Goal: Task Accomplishment & Management: Manage account settings

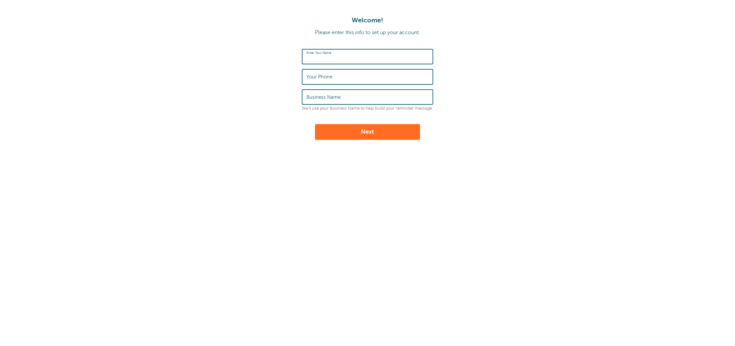
click at [354, 56] on input "Enter Your Name" at bounding box center [367, 57] width 122 height 14
type input "[PERSON_NAME]"
type input "2138805214"
click at [335, 95] on label "Business Name" at bounding box center [323, 97] width 34 height 6
click at [335, 95] on input "Business Name" at bounding box center [367, 97] width 122 height 14
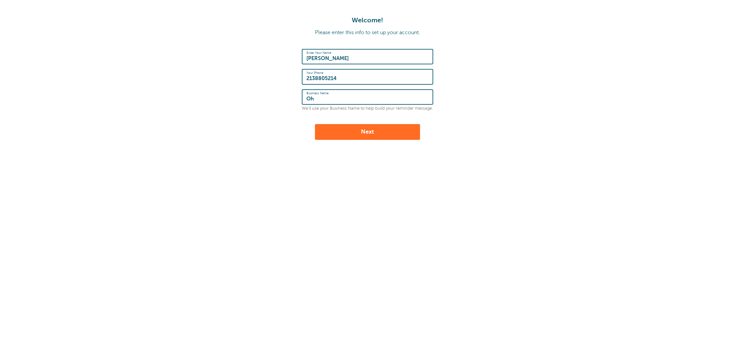
type input "O"
type input "Physicians Weight Clinic"
click at [353, 127] on button "Next" at bounding box center [367, 132] width 105 height 16
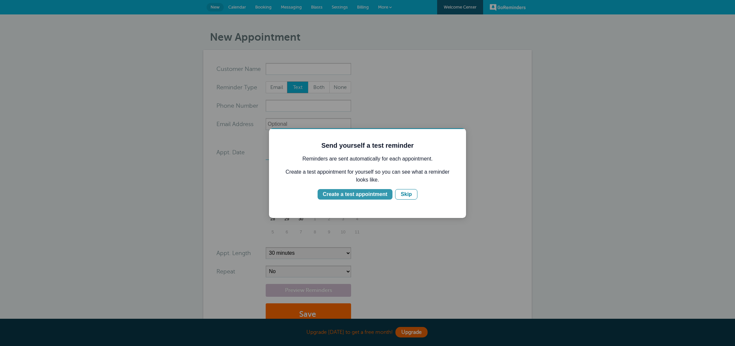
click at [366, 195] on div "Create a test appointment" at bounding box center [355, 194] width 64 height 8
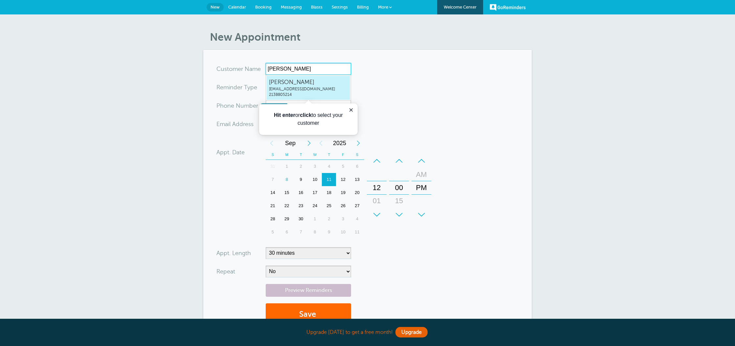
click at [280, 83] on span "Maggie Porterfield" at bounding box center [308, 82] width 79 height 8
type input "MaggiePorterfieldinfo@physiciansweightclinic.com2138805214"
type input "Maggie Porterfield"
type input "2138805214"
type input "[EMAIL_ADDRESS][DOMAIN_NAME]"
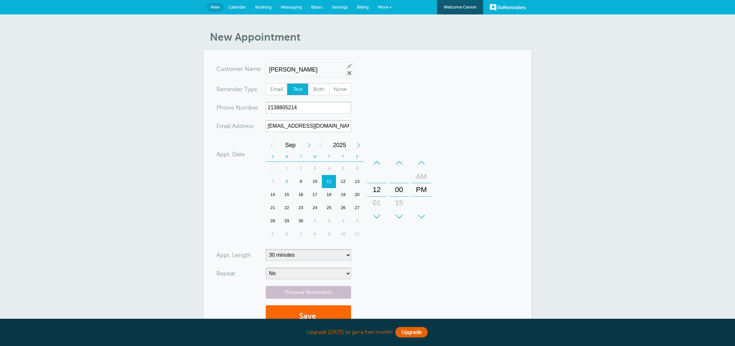
scroll to position [101, 0]
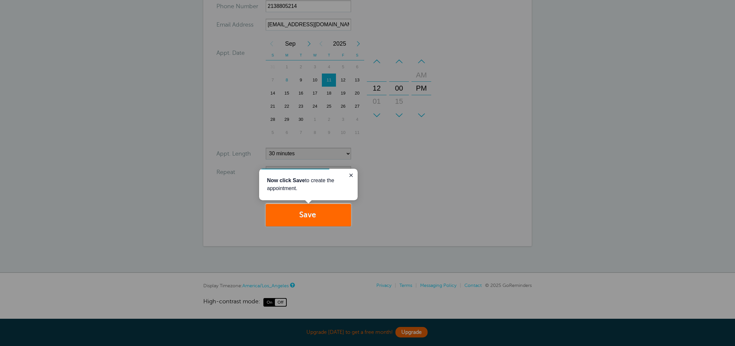
click at [403, 194] on div at bounding box center [543, 113] width 384 height 226
click at [307, 221] on button "Save" at bounding box center [308, 215] width 85 height 23
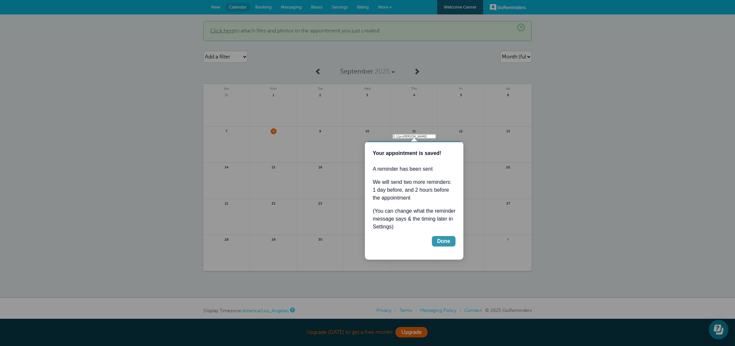
click at [443, 243] on div "Done" at bounding box center [443, 241] width 13 height 8
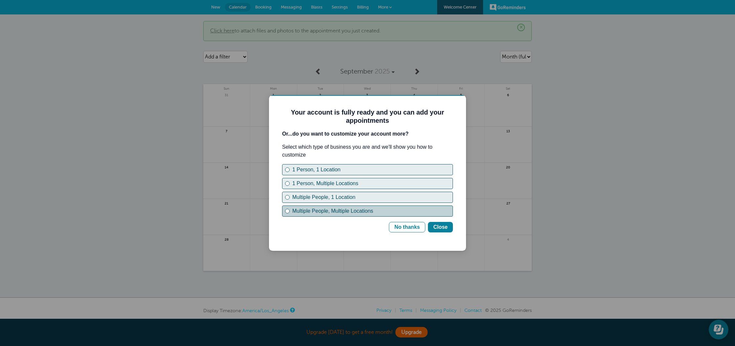
click at [342, 211] on div "Multiple People, Multiple Locations" at bounding box center [372, 211] width 160 height 8
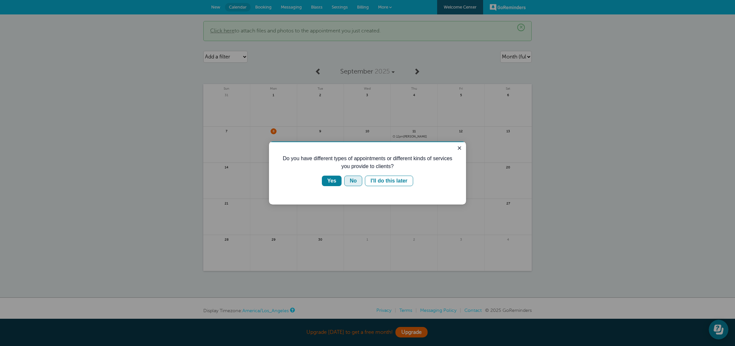
click at [354, 182] on div "No" at bounding box center [353, 181] width 7 height 8
click at [350, 182] on div "No" at bounding box center [353, 181] width 7 height 8
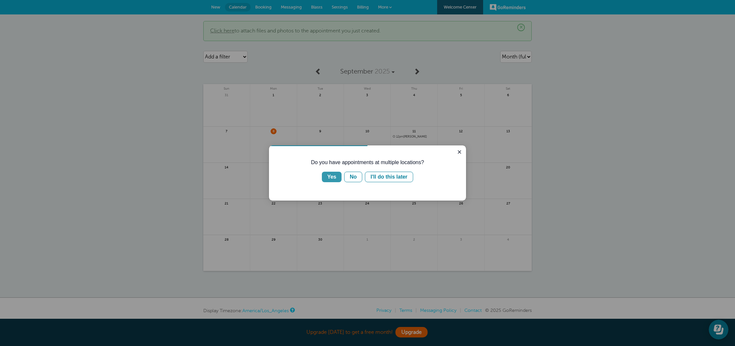
click at [329, 177] on div "Yes" at bounding box center [331, 177] width 9 height 8
click at [337, 177] on div "Clients come to me" at bounding box center [340, 177] width 48 height 8
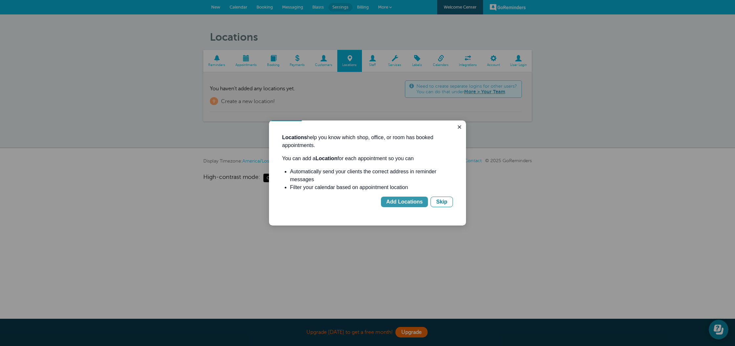
click at [395, 201] on div "Add Locations" at bounding box center [404, 202] width 36 height 8
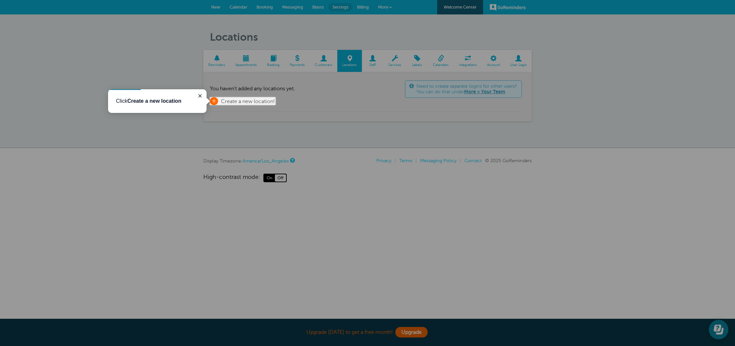
click at [246, 99] on span "Create a new location!" at bounding box center [248, 102] width 54 height 6
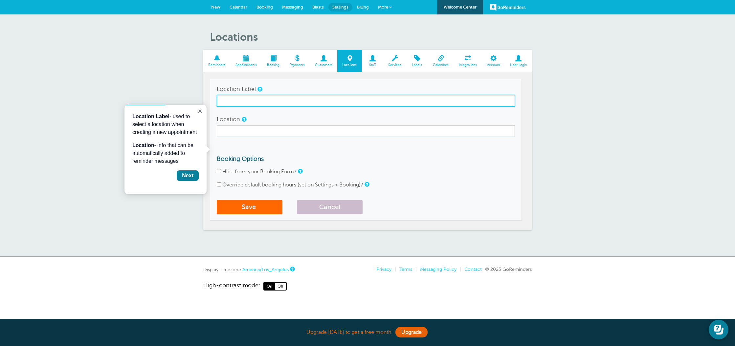
click at [246, 99] on input "Location Label" at bounding box center [366, 101] width 298 height 12
type input "Elk Grove"
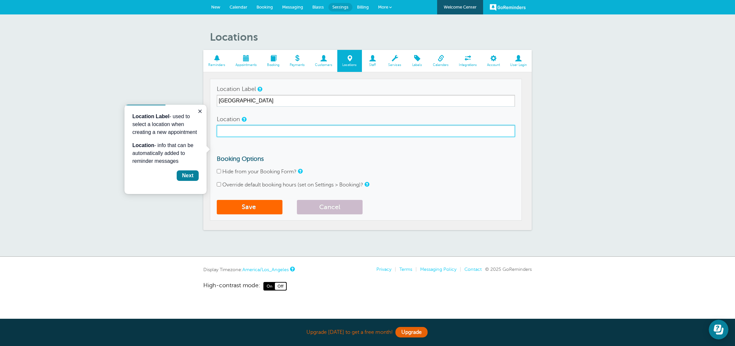
click at [249, 127] on input "Location" at bounding box center [366, 131] width 298 height 12
click at [256, 129] on input "Location" at bounding box center [366, 131] width 298 height 12
paste input "9401 E. Stockton Blvd., Suite 150 Elk Grove, CA 95624"
type input "9401 E. Stockton Blvd., Suite 150 Elk Grove, CA 95624"
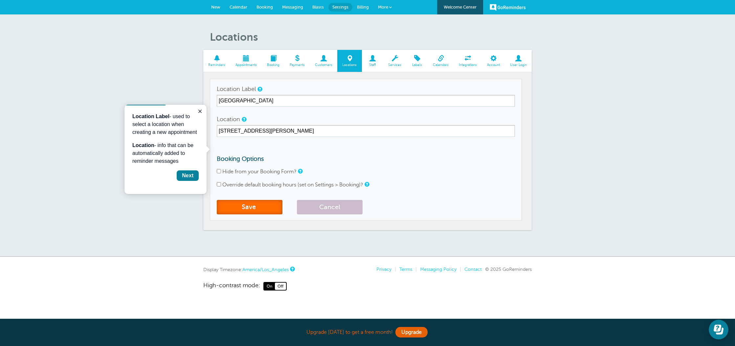
click at [245, 209] on button "Save" at bounding box center [250, 207] width 66 height 14
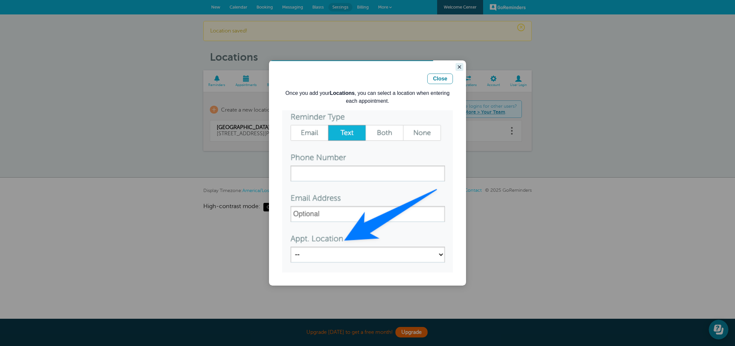
drag, startPoint x: 457, startPoint y: 66, endPoint x: 585, endPoint y: 159, distance: 158.1
click at [457, 66] on icon "Close guide" at bounding box center [459, 66] width 5 height 5
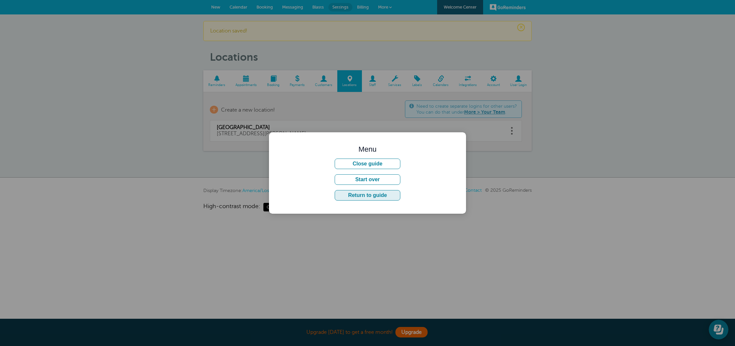
click at [351, 197] on button "Return to guide" at bounding box center [368, 195] width 66 height 11
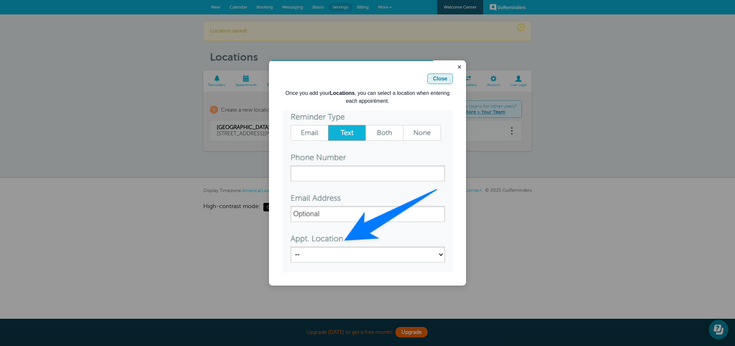
click at [442, 77] on div "Close" at bounding box center [440, 79] width 14 height 8
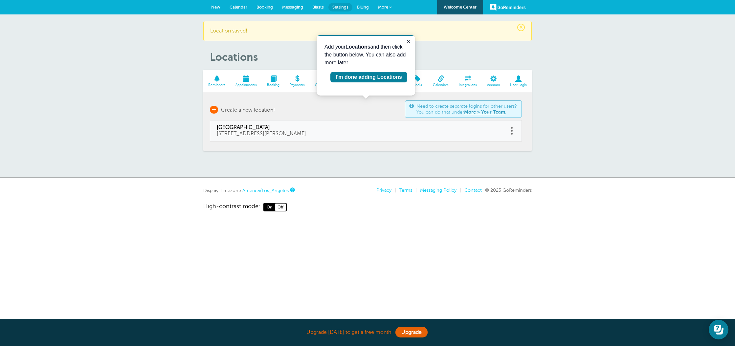
click at [231, 107] on link "+ Create a new location!" at bounding box center [242, 110] width 65 height 8
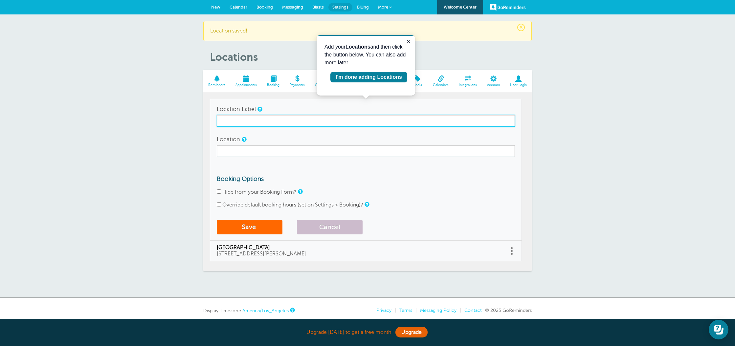
click at [229, 125] on input "Location Label" at bounding box center [366, 121] width 298 height 12
type input "[GEOGRAPHIC_DATA]"
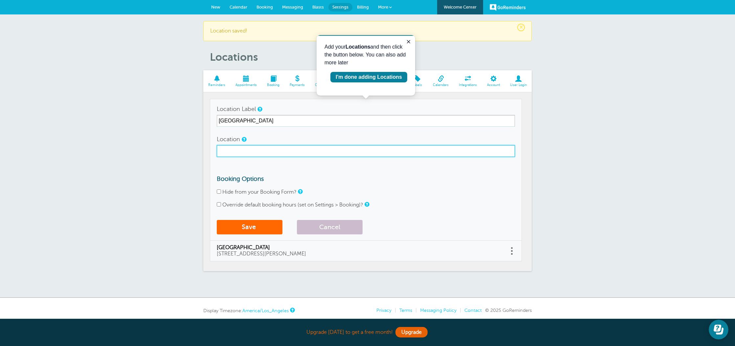
click at [273, 152] on input "Location" at bounding box center [366, 151] width 298 height 12
paste input "[STREET_ADDRESS][PERSON_NAME][PERSON_NAME]"
type input "[STREET_ADDRESS][PERSON_NAME][PERSON_NAME]"
click at [243, 228] on button "Save" at bounding box center [250, 227] width 66 height 14
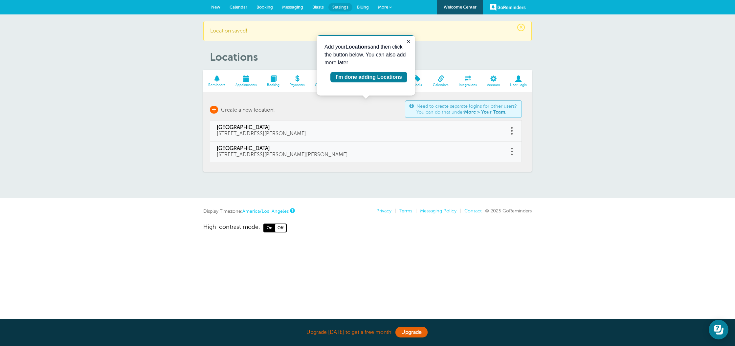
click at [240, 106] on link "+ Create a new location!" at bounding box center [242, 110] width 65 height 8
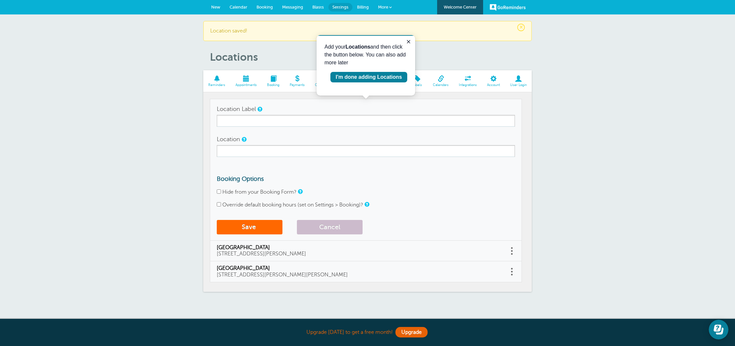
drag, startPoint x: 300, startPoint y: 114, endPoint x: 279, endPoint y: 122, distance: 22.3
click at [298, 116] on div "Location Label" at bounding box center [366, 115] width 298 height 24
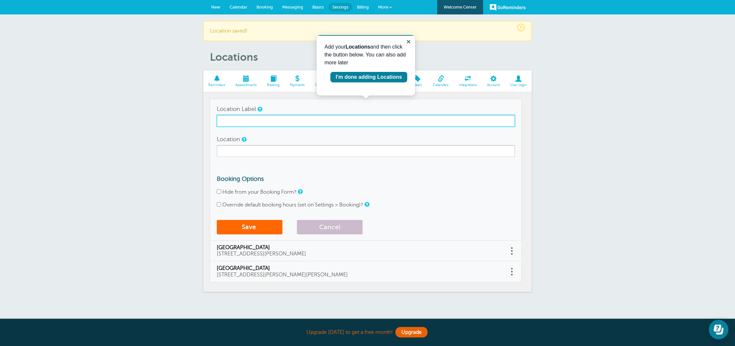
click at [279, 122] on input "Location Label" at bounding box center [366, 121] width 298 height 12
type input "[GEOGRAPHIC_DATA]"
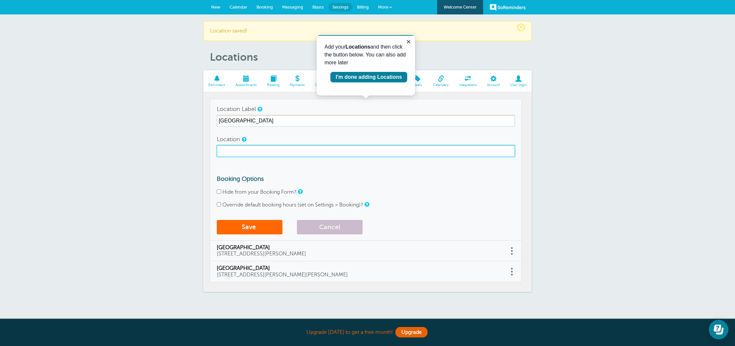
click at [251, 152] on input "Location" at bounding box center [366, 151] width 298 height 12
paste input "[STREET_ADDRESS][PERSON_NAME]"
type input "[STREET_ADDRESS][PERSON_NAME]"
click at [243, 228] on button "Save" at bounding box center [250, 227] width 66 height 14
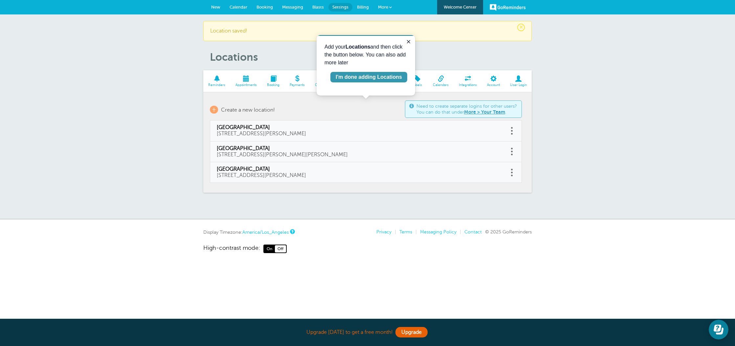
click at [367, 79] on div "I'm done adding Locations" at bounding box center [369, 77] width 66 height 8
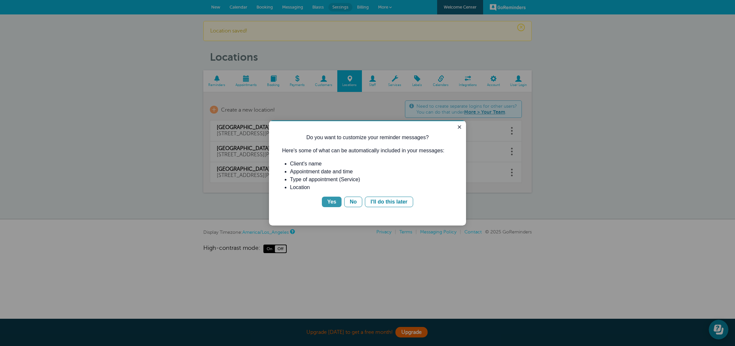
click at [330, 200] on div "Yes" at bounding box center [331, 202] width 9 height 8
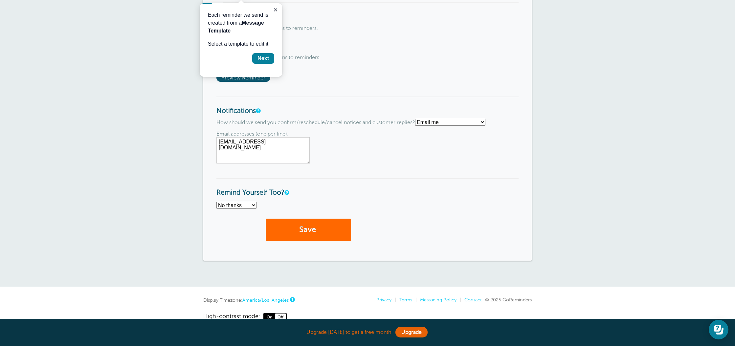
scroll to position [420, 0]
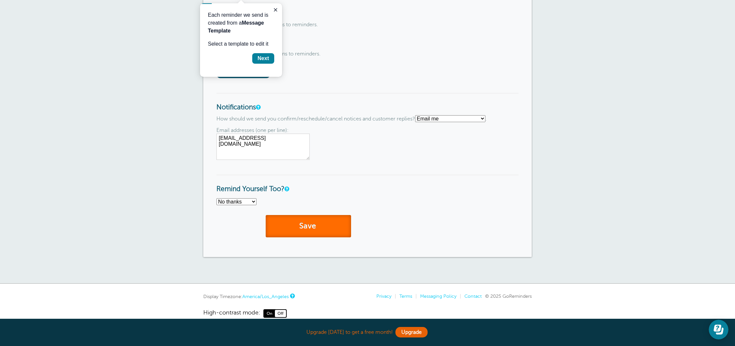
click at [297, 229] on button "Save" at bounding box center [308, 226] width 85 height 23
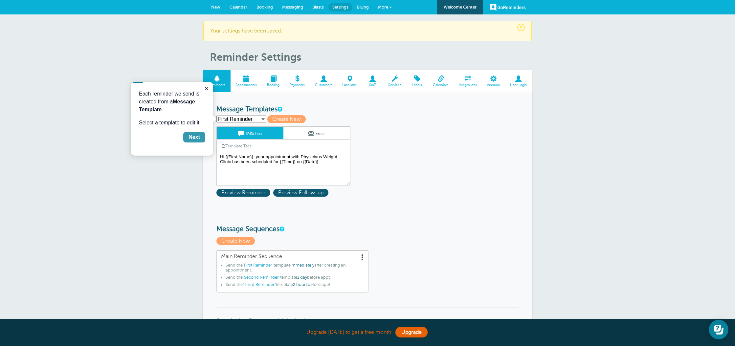
click at [194, 138] on div "Next" at bounding box center [194, 137] width 11 height 8
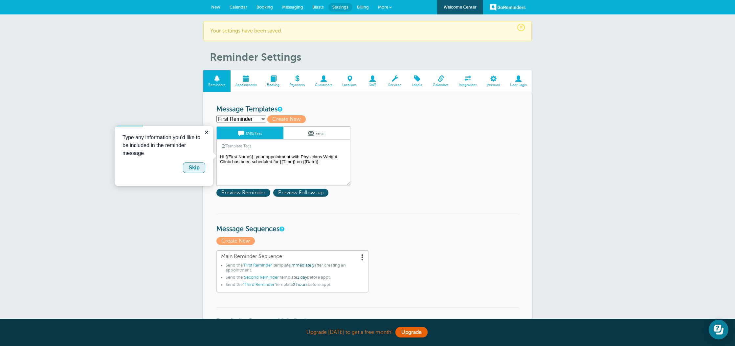
click at [193, 167] on div "Skip" at bounding box center [194, 168] width 11 height 8
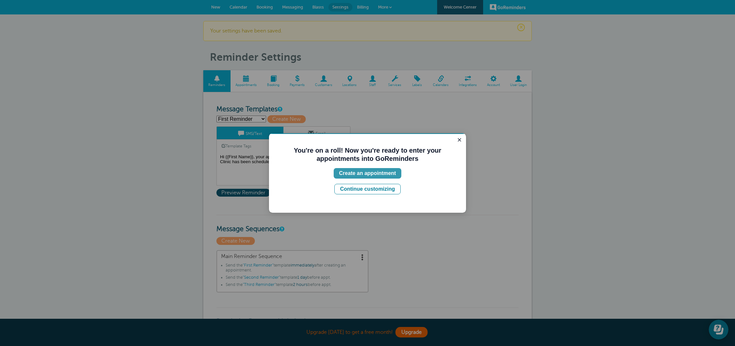
click at [363, 171] on div "Create an appointment" at bounding box center [367, 173] width 57 height 8
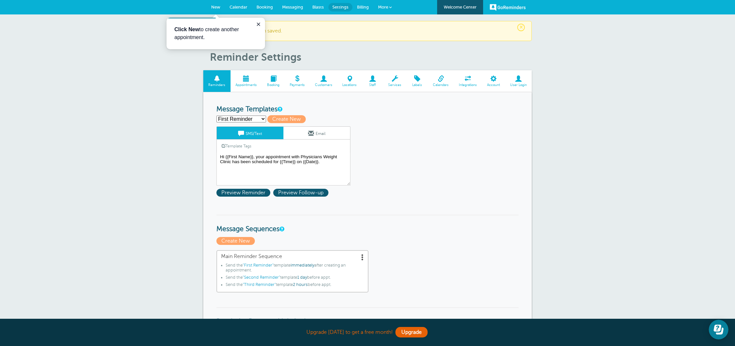
click at [216, 7] on span "New" at bounding box center [215, 7] width 9 height 5
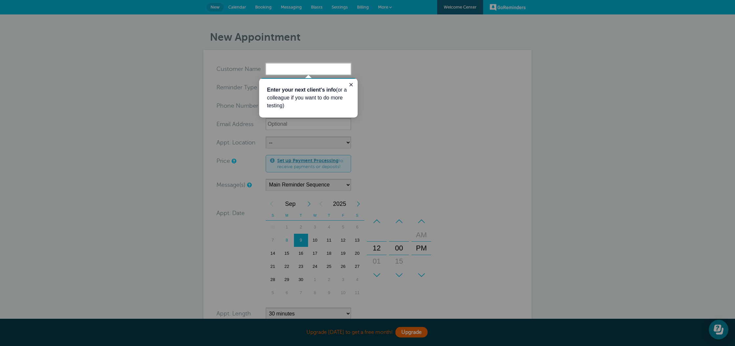
click at [384, 82] on div at bounding box center [500, 210] width 469 height 271
click at [353, 83] on icon "Close guide" at bounding box center [350, 84] width 5 height 5
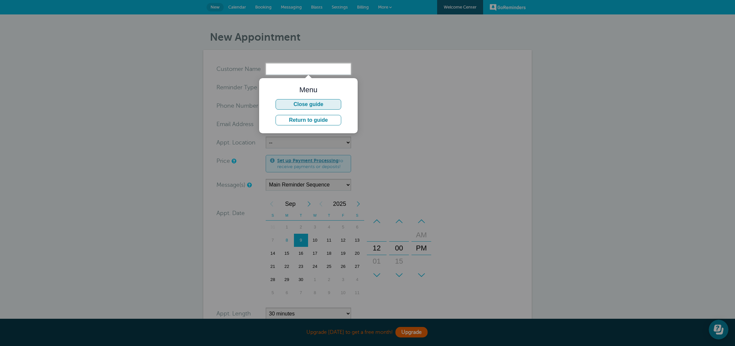
click at [316, 105] on button "Close guide" at bounding box center [309, 104] width 66 height 11
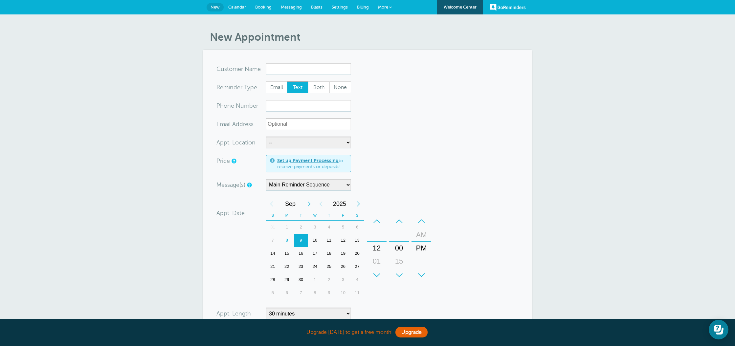
click at [341, 7] on span "Settings" at bounding box center [340, 7] width 16 height 5
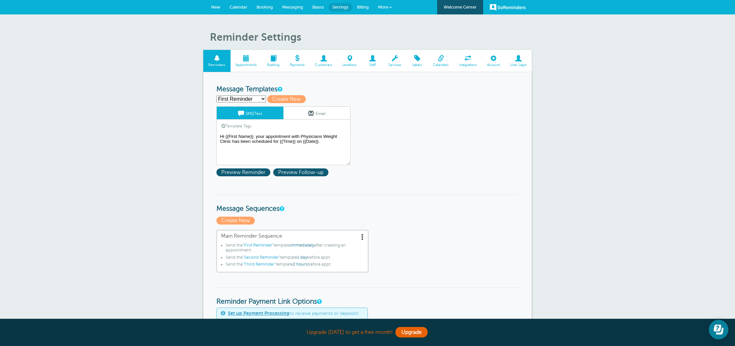
click at [250, 61] on span at bounding box center [247, 58] width 32 height 6
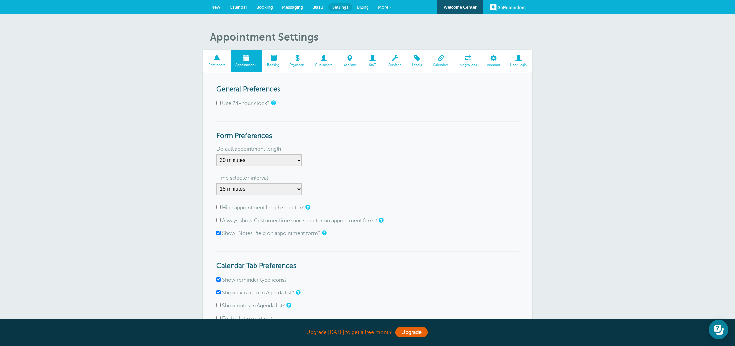
click at [276, 56] on span at bounding box center [273, 58] width 23 height 6
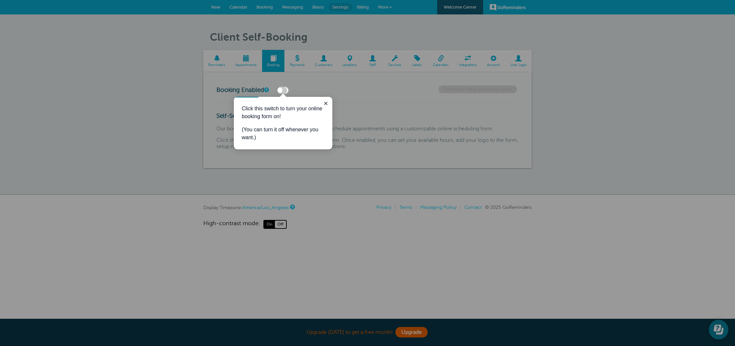
click at [286, 90] on label at bounding box center [281, 90] width 11 height 7
click at [0, 0] on input "checkbox" at bounding box center [0, 0] width 0 height 0
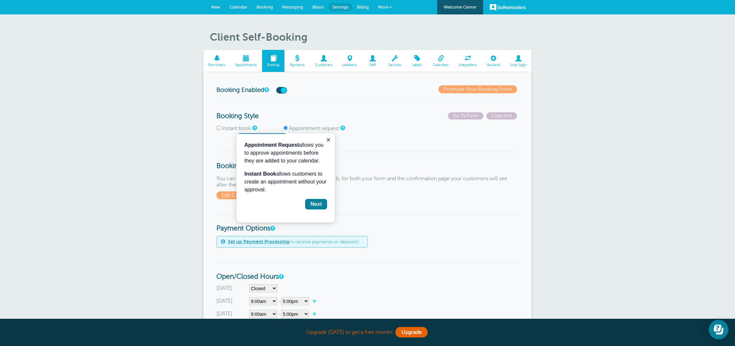
click at [235, 129] on label "Instant book" at bounding box center [236, 128] width 29 height 6
click at [221, 129] on input "Instant book" at bounding box center [218, 128] width 4 height 4
radio input "true"
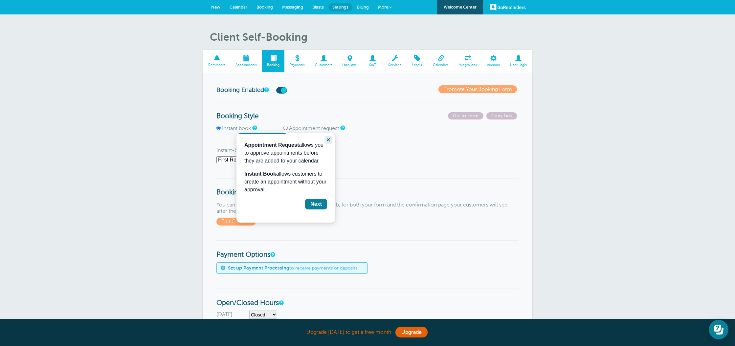
click at [326, 142] on icon "Close guide" at bounding box center [328, 139] width 5 height 5
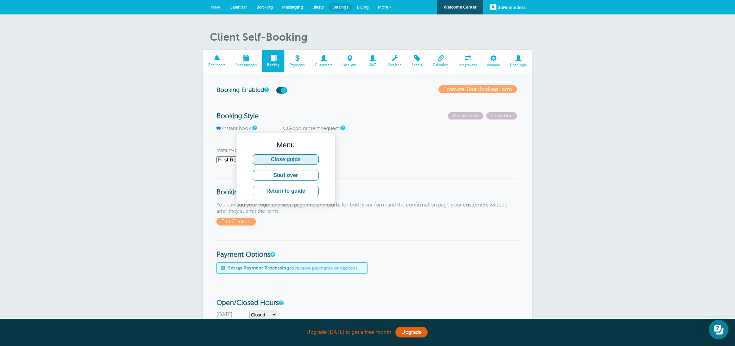
click at [289, 161] on button "Close guide" at bounding box center [286, 159] width 66 height 11
click at [244, 160] on select "First Reminder Second Reminder Third Reminder Main Reminder Sequence" at bounding box center [253, 159] width 74 height 7
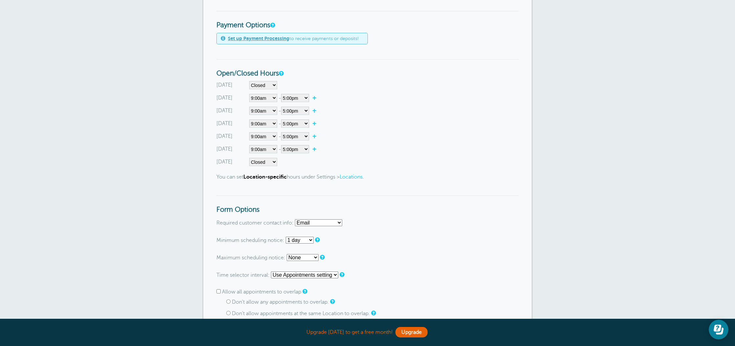
scroll to position [240, 0]
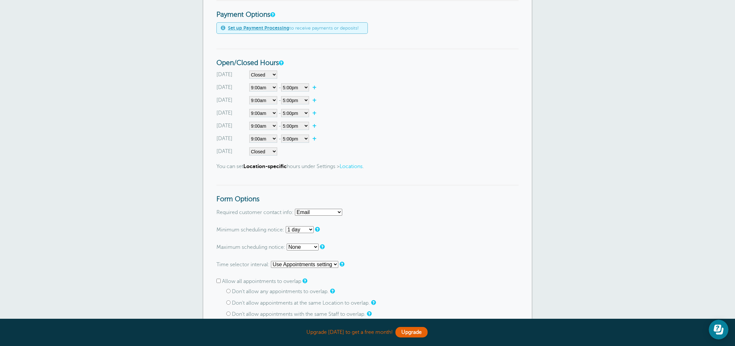
click at [358, 168] on link "Locations" at bounding box center [351, 167] width 23 height 6
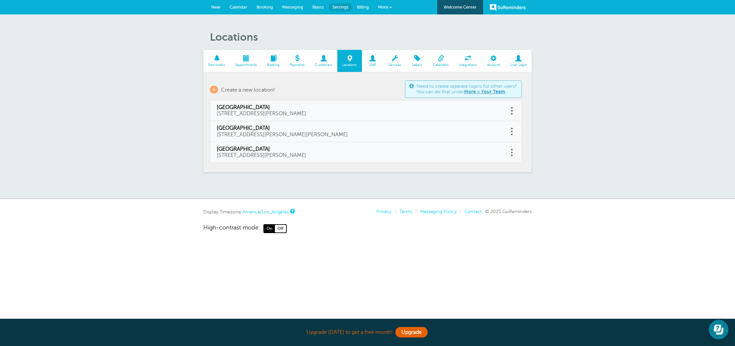
click at [513, 110] on link at bounding box center [511, 111] width 7 height 10
click at [507, 94] on link "Edit" at bounding box center [505, 94] width 20 height 12
type input "Elk Grove"
type input "9401 E. Stockton Blvd., Suite 150 Elk Grove, CA 95624"
checkbox input "false"
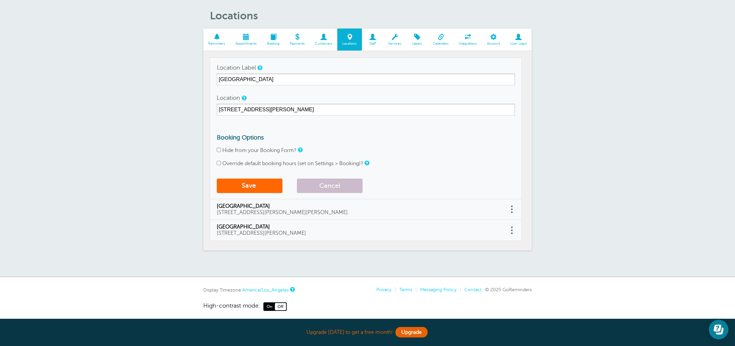
scroll to position [24, 0]
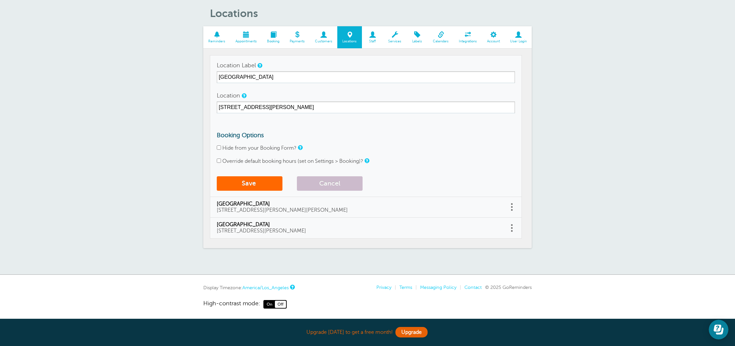
click at [270, 160] on label "Override default booking hours (set on Settings > Booking)?" at bounding box center [292, 161] width 141 height 6
click at [221, 160] on input "Override default booking hours (set on Settings > Booking)?" at bounding box center [219, 161] width 4 height 4
checkbox input "true"
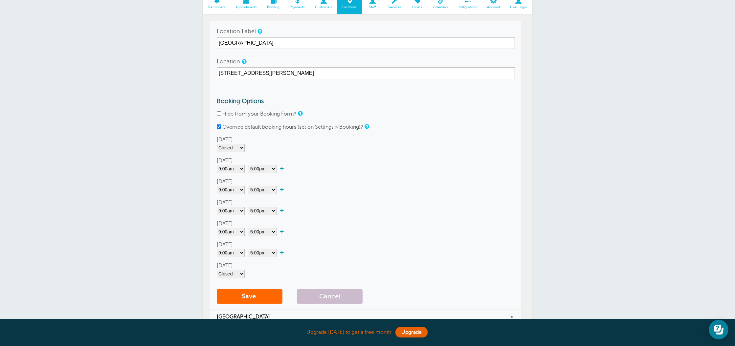
scroll to position [92, 0]
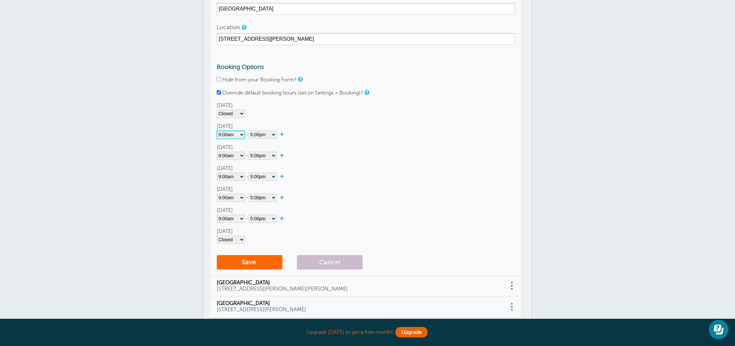
click at [236, 133] on select"] "Closed 12:00am 12:15am 12:30am 12:45am 1:00am 1:15am 1:30am 1:45am 2:00am 2:15a…" at bounding box center [231, 135] width 28 height 8
select select"] "8"
click at [258, 134] on select"] "12:00am 12:15am 12:30am 12:45am 1:00am 1:15am 1:30am 1:45am 2:00am 2:15am 2:30a…" at bounding box center [263, 135] width 28 height 8
select select"] "18"
click at [285, 135] on link "+" at bounding box center [284, 134] width 14 height 7
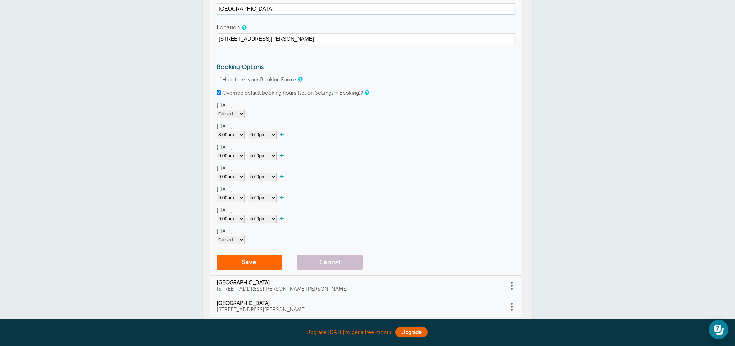
select select"] "18.25"
select select"] "18.5"
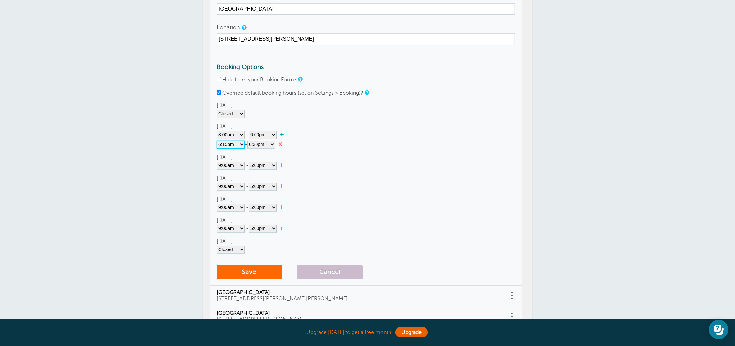
click at [235, 146] on select"] "12:00am 12:15am 12:30am 12:45am 1:00am 1:15am 1:30am 1:45am 2:00am 2:15am 2:30a…" at bounding box center [231, 145] width 28 height 8
select select"] "13"
click at [269, 147] on select"] "12:00am 12:15am 12:30am 12:45am 1:00am 1:15am 1:30am 1:45am 2:00am 2:15am 2:30a…" at bounding box center [261, 145] width 28 height 8
select select"] "14"
click at [167, 142] on div "Locations Reminders Appointments Booking Payments Customers Locations Staff Ser…" at bounding box center [367, 142] width 735 height 441
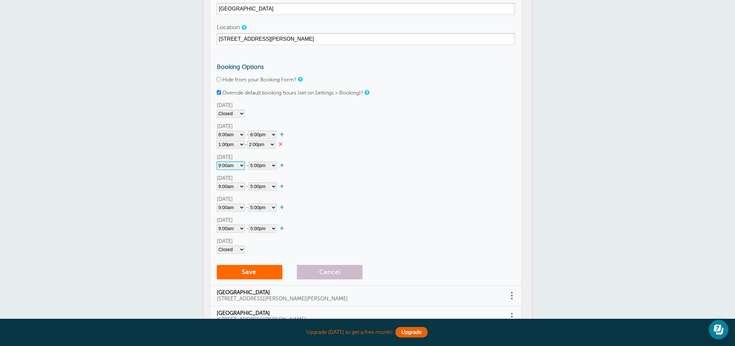
click at [231, 166] on select"] "Closed 12:00am 12:15am 12:30am 12:45am 1:00am 1:15am 1:30am 1:45am 2:00am 2:15a…" at bounding box center [231, 166] width 28 height 8
select select"] "7"
click at [263, 163] on select"] "12:00am 12:15am 12:30am 12:45am 1:00am 1:15am 1:30am 1:45am 2:00am 2:15am 2:30a…" at bounding box center [263, 166] width 28 height 8
select select"] "18"
click at [286, 165] on link "+" at bounding box center [284, 165] width 14 height 7
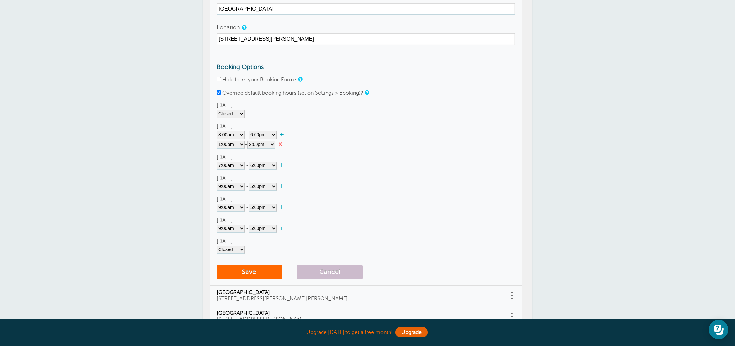
select select"] "18.25"
select select"] "18.5"
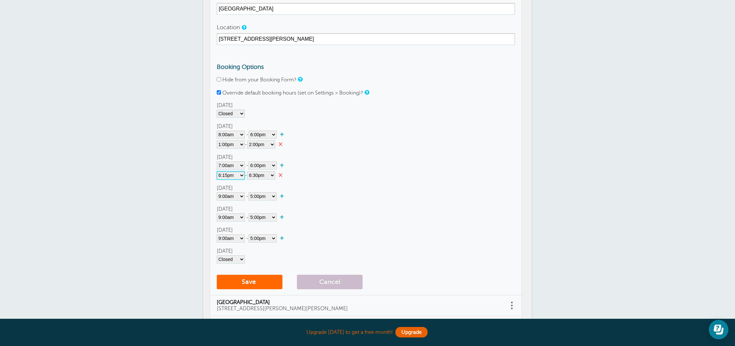
click at [230, 177] on select"] "12:00am 12:15am 12:30am 12:45am 1:00am 1:15am 1:30am 1:45am 2:00am 2:15am 2:30a…" at bounding box center [231, 175] width 28 height 8
select select"] "13"
click at [262, 176] on select"] "12:00am 12:15am 12:30am 12:45am 1:00am 1:15am 1:30am 1:45am 2:00am 2:15am 2:30a…" at bounding box center [261, 175] width 28 height 8
select select"] "14"
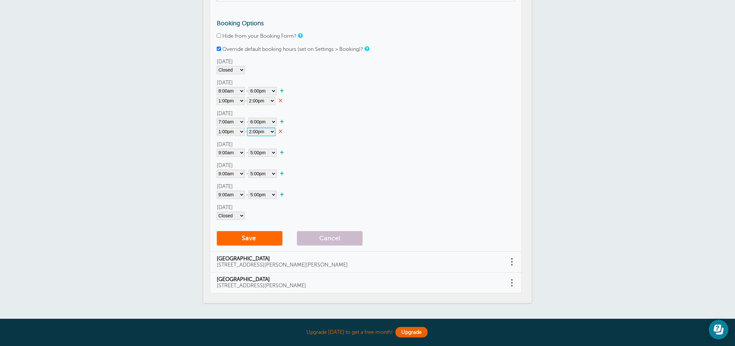
scroll to position [136, 0]
click at [222, 153] on select"] "Closed 12:00am 12:15am 12:30am 12:45am 1:00am 1:15am 1:30am 1:45am 2:00am 2:15a…" at bounding box center [231, 152] width 28 height 8
select select"] "8"
click at [266, 156] on select"] "12:00am 12:15am 12:30am 12:45am 1:00am 1:15am 1:30am 1:45am 2:00am 2:15am 2:30a…" at bounding box center [263, 152] width 28 height 8
select select"] "18"
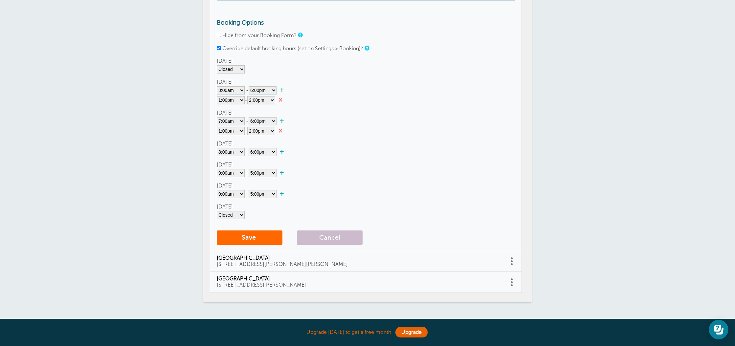
click at [282, 152] on link "+" at bounding box center [284, 151] width 14 height 7
select select"] "18.25"
select select"] "18.5"
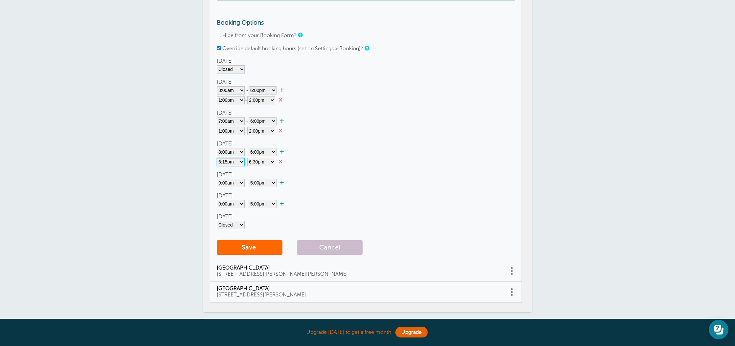
click at [229, 164] on select"] "12:00am 12:15am 12:30am 12:45am 1:00am 1:15am 1:30am 1:45am 2:00am 2:15am 2:30a…" at bounding box center [231, 162] width 28 height 8
select select"] "13"
click at [261, 163] on select"] "12:00am 12:15am 12:30am 12:45am 1:00am 1:15am 1:30am 1:45am 2:00am 2:15am 2:30a…" at bounding box center [261, 162] width 28 height 8
select select"] "14"
click at [283, 99] on link "×" at bounding box center [282, 100] width 14 height 7
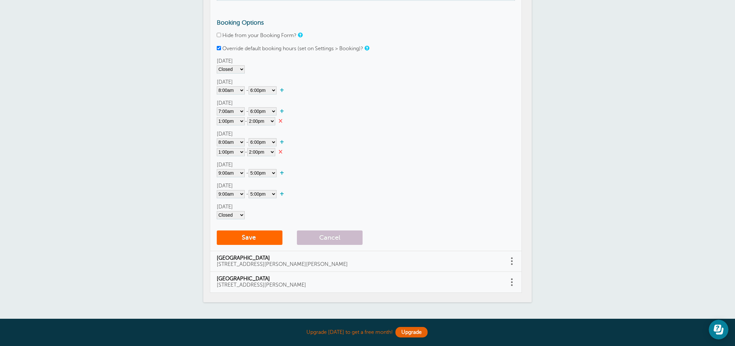
click at [283, 90] on link "+" at bounding box center [284, 90] width 14 height 7
select select"] "18.25"
select select"] "18.5"
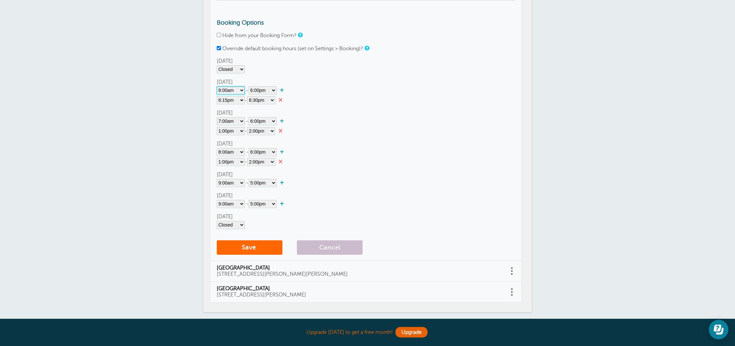
click at [221, 89] on select"] "Closed 12:00am 12:15am 12:30am 12:45am 1:00am 1:15am 1:30am 1:45am 2:00am 2:15a…" at bounding box center [231, 90] width 28 height 8
select select"]
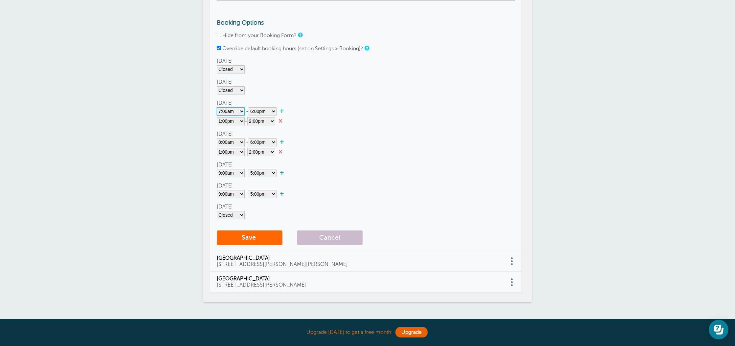
click at [229, 113] on select"] "Closed 12:00am 12:15am 12:30am 12:45am 1:00am 1:15am 1:30am 1:45am 2:00am 2:15a…" at bounding box center [231, 111] width 28 height 8
select select"] "8"
click at [228, 144] on select"] "Closed 12:00am 12:15am 12:30am 12:45am 1:00am 1:15am 1:30am 1:45am 2:00am 2:15a…" at bounding box center [231, 142] width 28 height 8
select select"] "7"
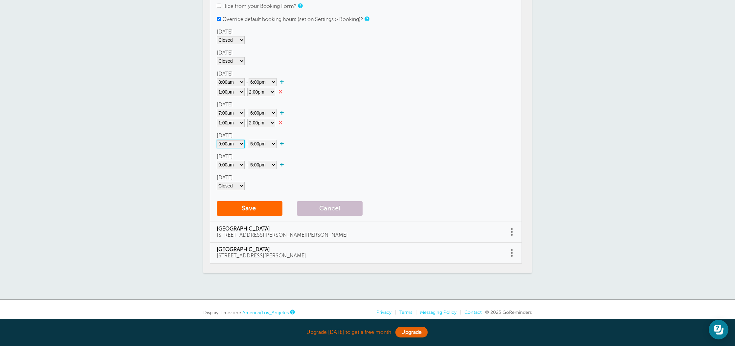
click at [230, 145] on select"] "Closed 12:00am 12:15am 12:30am 12:45am 1:00am 1:15am 1:30am 1:45am 2:00am 2:15a…" at bounding box center [231, 144] width 28 height 8
select select"] "8"
click at [261, 149] on div "Sunday Closed 12:00am 12:15am 12:30am 12:45am 1:00am 1:15am 1:30am 1:45am 2:00a…" at bounding box center [366, 109] width 298 height 162
click at [266, 144] on select"] "12:00am 12:15am 12:30am 12:45am 1:00am 1:15am 1:30am 1:45am 2:00am 2:15am 2:30a…" at bounding box center [263, 144] width 28 height 8
select select"] "18"
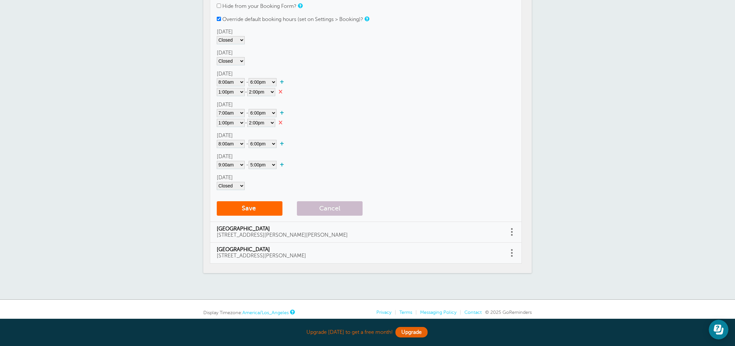
click at [283, 145] on link "+" at bounding box center [284, 143] width 14 height 7
select select"] "18.25"
select select"] "18.5"
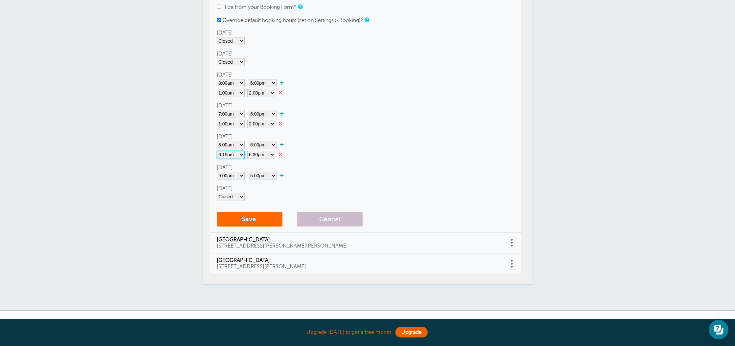
click at [226, 153] on select"] "12:00am 12:15am 12:30am 12:45am 1:00am 1:15am 1:30am 1:45am 2:00am 2:15am 2:30a…" at bounding box center [231, 155] width 28 height 8
select select"] "13"
click at [258, 154] on select"] "12:00am 12:15am 12:30am 12:45am 1:00am 1:15am 1:30am 1:45am 2:00am 2:15am 2:30a…" at bounding box center [261, 155] width 28 height 8
select select"] "14"
click at [232, 176] on select"] "Closed 12:00am 12:15am 12:30am 12:45am 1:00am 1:15am 1:30am 1:45am 2:00am 2:15a…" at bounding box center [231, 176] width 28 height 8
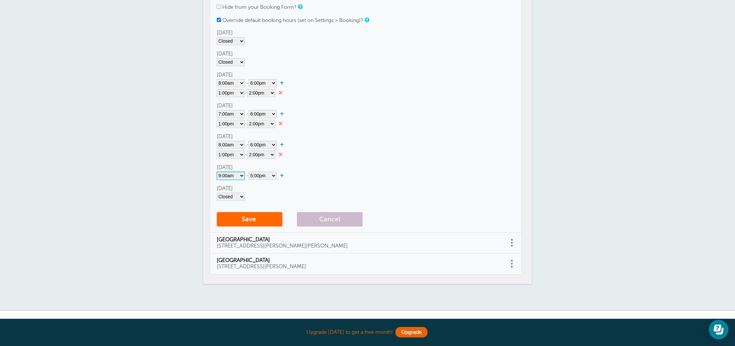
select select"] "7"
click at [257, 154] on select"] "12:00am 12:15am 12:30am 12:45am 1:00am 1:15am 1:30am 1:45am 2:00am 2:15am 2:30a…" at bounding box center [261, 155] width 28 height 8
click at [253, 173] on select"] "12:00am 12:15am 12:30am 12:45am 1:00am 1:15am 1:30am 1:45am 2:00am 2:15am 2:30a…" at bounding box center [263, 176] width 28 height 8
select select"] "18"
click at [284, 175] on link "+" at bounding box center [284, 175] width 14 height 7
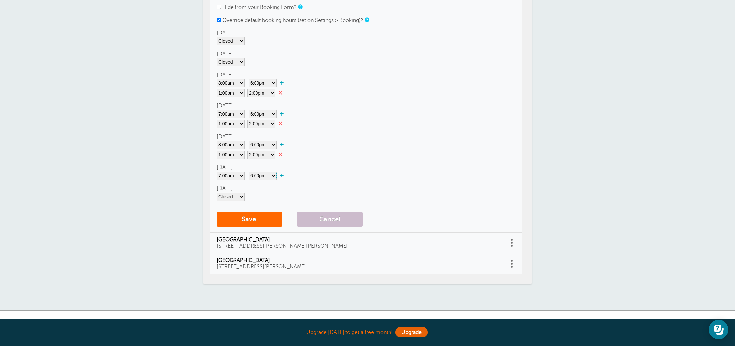
select select"] "18.25"
select select"] "18.5"
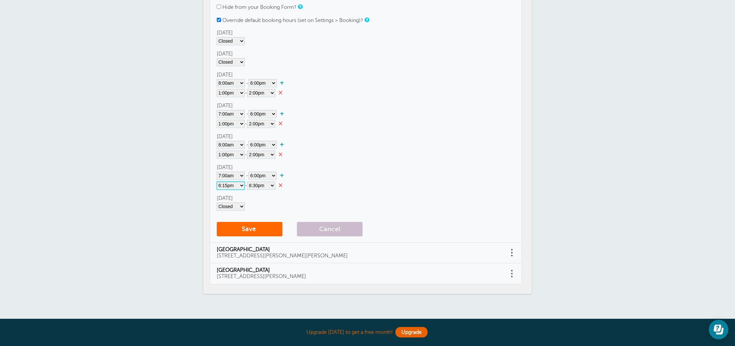
click at [222, 187] on select"] "12:00am 12:15am 12:30am 12:45am 1:00am 1:15am 1:30am 1:45am 2:00am 2:15am 2:30a…" at bounding box center [231, 186] width 28 height 8
select select"] "13"
click at [261, 185] on select"] "12:00am 12:15am 12:30am 12:45am 1:00am 1:15am 1:30am 1:45am 2:00am 2:15am 2:30a…" at bounding box center [261, 186] width 28 height 8
select select"] "14"
click at [232, 207] on select"] "Closed 12:00am 12:15am 12:30am 12:45am 1:00am 1:15am 1:30am 1:45am 2:00am 2:15a…" at bounding box center [231, 207] width 28 height 8
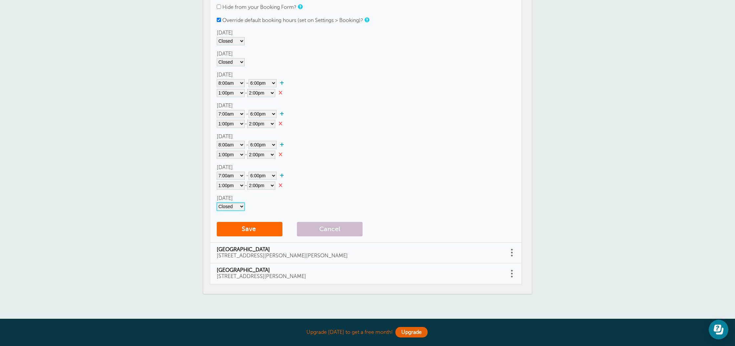
select select"] "8"
click at [256, 205] on select"] "12:00am 12:15am 12:30am 12:45am 1:00am 1:15am 1:30am 1:45am 2:00am 2:15am 2:30a…" at bounding box center [263, 207] width 28 height 8
select select"] "13"
click at [250, 229] on button "Save" at bounding box center [250, 229] width 66 height 14
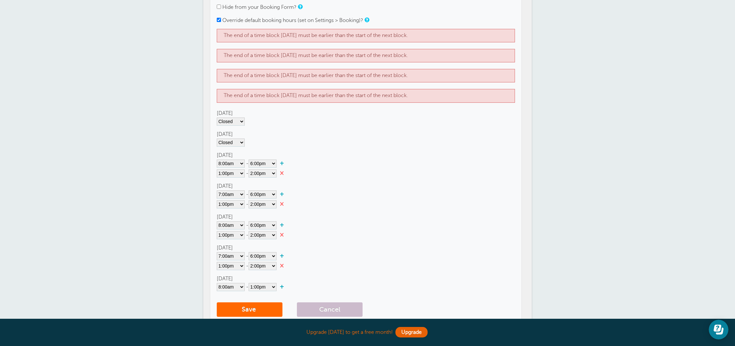
scroll to position [165, 0]
click at [262, 163] on select"] "12:00am 12:15am 12:30am 12:45am 1:00am 1:15am 1:30am 1:45am 2:00am 2:15am 2:30a…" at bounding box center [263, 163] width 28 height 8
select select"] "13"
click at [283, 162] on link "+" at bounding box center [284, 163] width 14 height 7
select select"] "14.25"
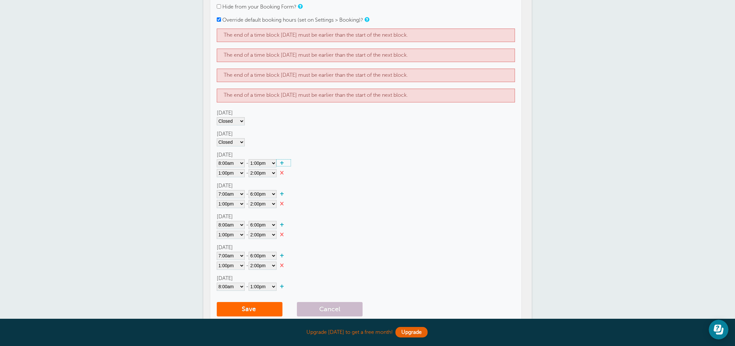
select select"] "14.5"
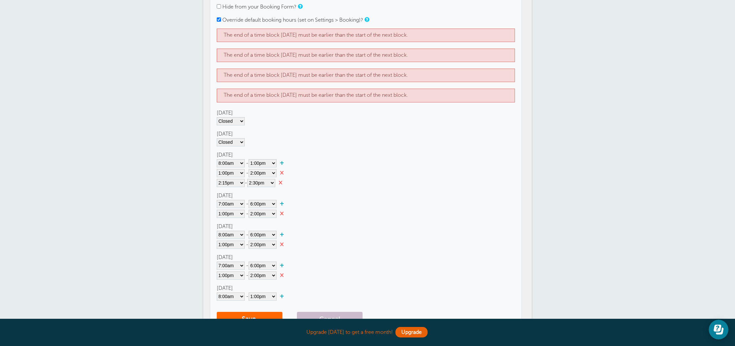
click at [283, 183] on link "×" at bounding box center [282, 182] width 14 height 7
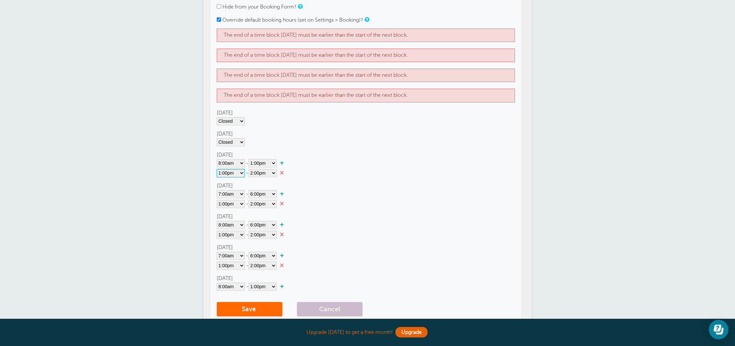
click at [230, 175] on select"] "Closed 12:00am 12:15am 12:30am 12:45am 1:00am 1:15am 1:30am 1:45am 2:00am 2:15a…" at bounding box center [231, 173] width 28 height 8
select select"] "14"
click at [256, 174] on select"] "12:00am 12:15am 12:30am 12:45am 1:00am 1:15am 1:30am 1:45am 2:00am 2:15am 2:30a…" at bounding box center [263, 173] width 28 height 8
select select"] "18"
click at [365, 200] on div "Closed 12:00am 12:15am 12:30am 12:45am 1:00am 1:15am 1:30am 1:45am 2:00am 2:15a…" at bounding box center [366, 204] width 298 height 8
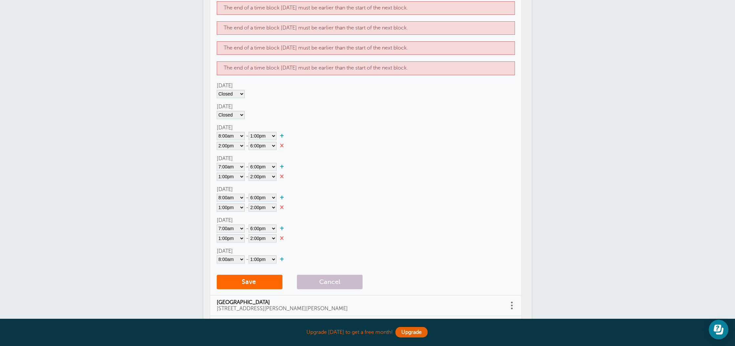
scroll to position [193, 0]
click at [263, 164] on select"] "12:00am 12:15am 12:30am 12:45am 1:00am 1:15am 1:30am 1:45am 2:00am 2:15am 2:30a…" at bounding box center [263, 166] width 28 height 8
select select"] "13"
click at [230, 178] on select"] "Closed 12:00am 12:15am 12:30am 12:45am 1:00am 1:15am 1:30am 1:45am 2:00am 2:15a…" at bounding box center [231, 175] width 28 height 8
select select"] "14"
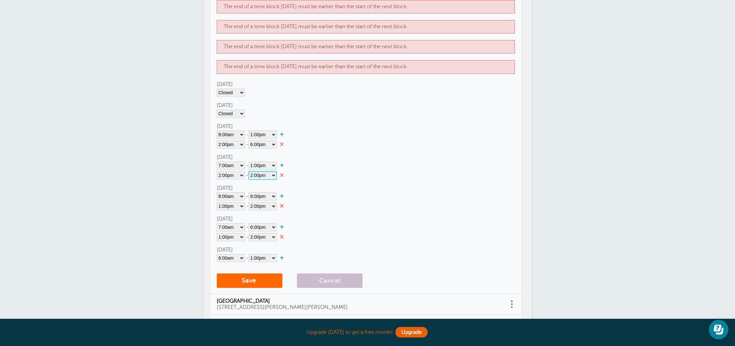
click at [261, 175] on select"] "12:00am 12:15am 12:30am 12:45am 1:00am 1:15am 1:30am 1:45am 2:00am 2:15am 2:30a…" at bounding box center [263, 175] width 28 height 8
select select"] "18"
click at [263, 196] on select"] "12:00am 12:15am 12:30am 12:45am 1:00am 1:15am 1:30am 1:45am 2:00am 2:15am 2:30a…" at bounding box center [263, 196] width 28 height 8
select select"] "13"
click at [227, 206] on select"] "Closed 12:00am 12:15am 12:30am 12:45am 1:00am 1:15am 1:30am 1:45am 2:00am 2:15a…" at bounding box center [231, 206] width 28 height 8
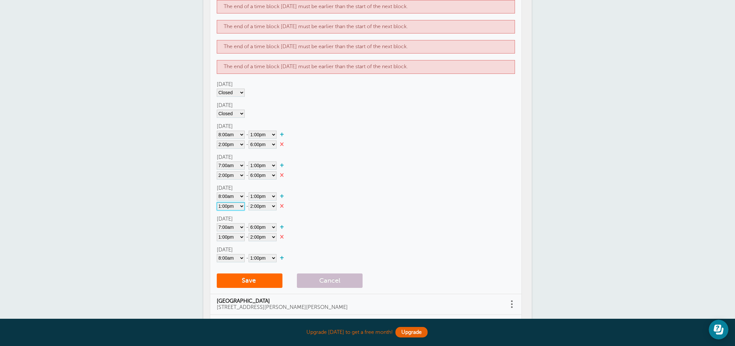
select select"] "14"
click at [256, 208] on select"] "12:00am 12:15am 12:30am 12:45am 1:00am 1:15am 1:30am 1:45am 2:00am 2:15am 2:30a…" at bounding box center [263, 206] width 28 height 8
select select"] "18"
click at [259, 226] on select"] "12:00am 12:15am 12:30am 12:45am 1:00am 1:15am 1:30am 1:45am 2:00am 2:15am 2:30a…" at bounding box center [263, 227] width 28 height 8
select select"] "13"
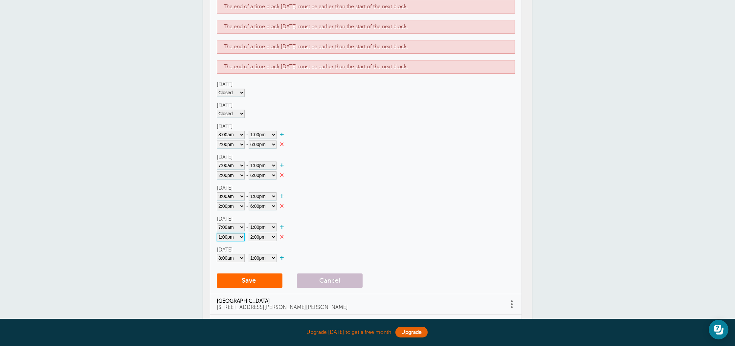
click at [231, 239] on select"] "Closed 12:00am 12:15am 12:30am 12:45am 1:00am 1:15am 1:30am 1:45am 2:00am 2:15a…" at bounding box center [231, 237] width 28 height 8
select select"] "14"
click at [264, 237] on select"] "12:00am 12:15am 12:30am 12:45am 1:00am 1:15am 1:30am 1:45am 2:00am 2:15am 2:30a…" at bounding box center [263, 237] width 28 height 8
select select"] "18"
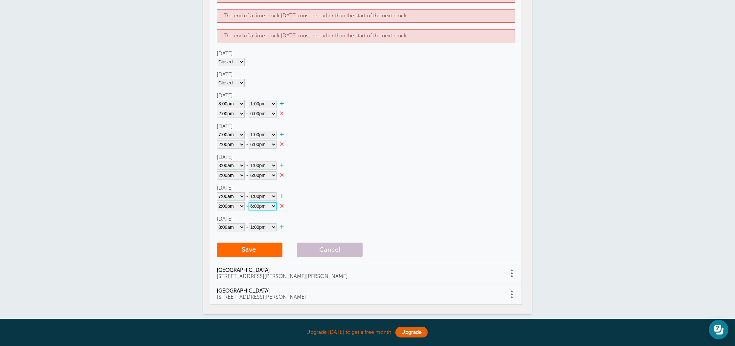
scroll to position [224, 0]
click at [251, 250] on button "Save" at bounding box center [250, 250] width 66 height 14
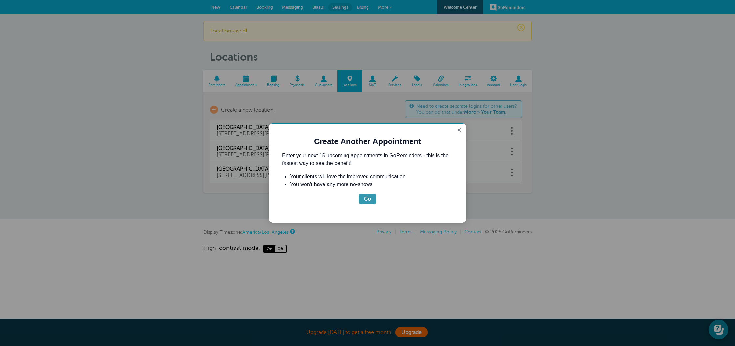
click at [366, 198] on div "Go" at bounding box center [367, 199] width 7 height 8
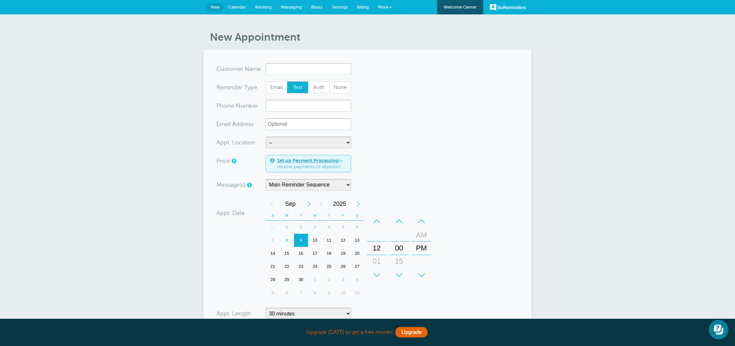
click at [234, 7] on span "Calendar" at bounding box center [237, 7] width 18 height 5
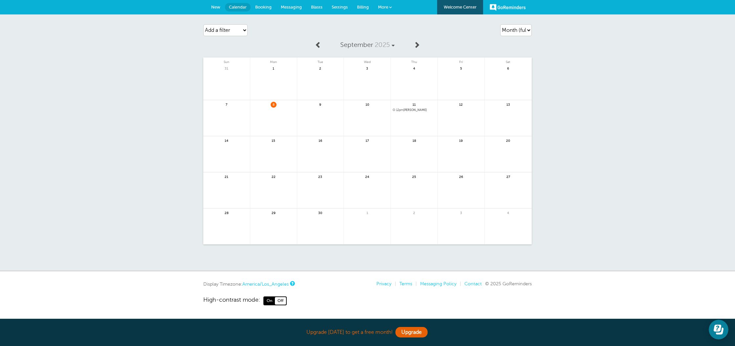
click at [335, 7] on span "Settings" at bounding box center [340, 7] width 16 height 5
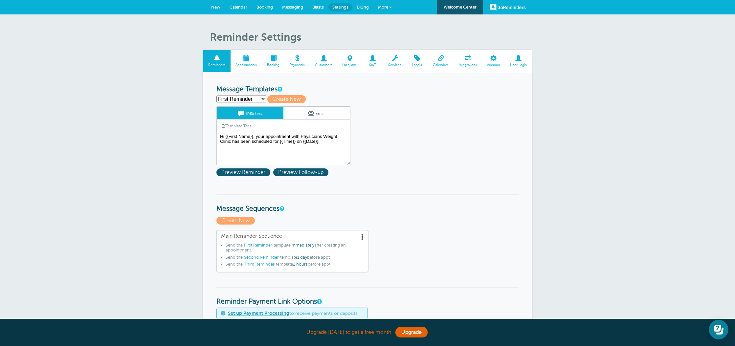
click at [350, 58] on span at bounding box center [349, 58] width 25 height 6
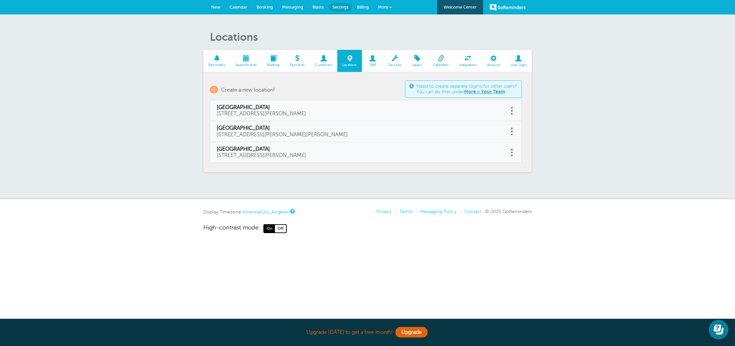
click at [376, 131] on span "[GEOGRAPHIC_DATA]" at bounding box center [359, 128] width 285 height 6
type input "[GEOGRAPHIC_DATA]"
type input "[STREET_ADDRESS][PERSON_NAME][PERSON_NAME]"
checkbox input "false"
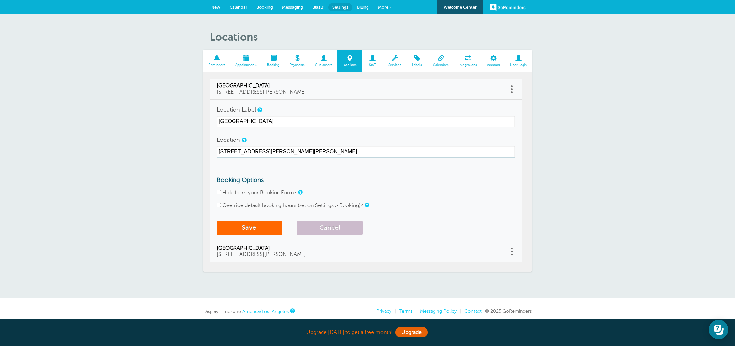
click at [231, 206] on label "Override default booking hours (set on Settings > Booking)?" at bounding box center [292, 206] width 141 height 6
click at [221, 206] on input "Override default booking hours (set on Settings > Booking)?" at bounding box center [219, 205] width 4 height 4
checkbox input "true"
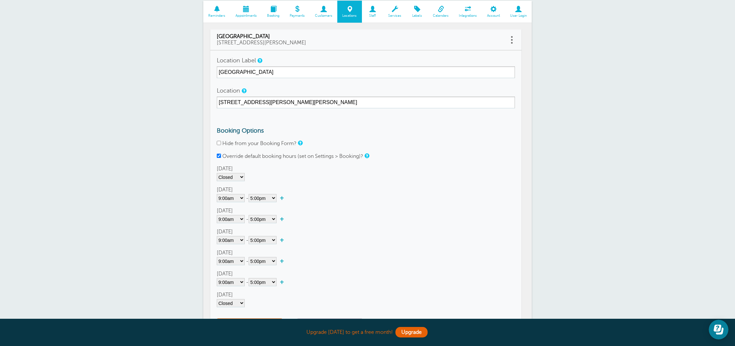
scroll to position [107, 0]
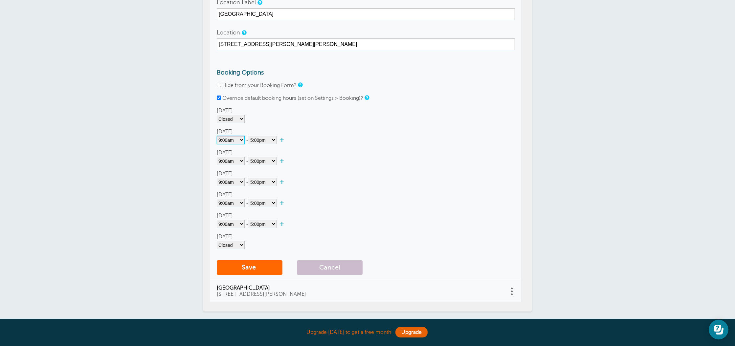
click at [228, 140] on select"] "Closed 12:00am 12:15am 12:30am 12:45am 1:00am 1:15am 1:30am 1:45am 2:00am 2:15a…" at bounding box center [231, 140] width 28 height 8
select select"]
click at [234, 181] on select"] "Closed 12:00am 12:15am 12:30am 12:45am 1:00am 1:15am 1:30am 1:45am 2:00am 2:15a…" at bounding box center [231, 182] width 28 height 8
select select"]
click at [241, 224] on select"] "Closed 12:00am 12:15am 12:30am 12:45am 1:00am 1:15am 1:30am 1:45am 2:00am 2:15a…" at bounding box center [231, 224] width 28 height 8
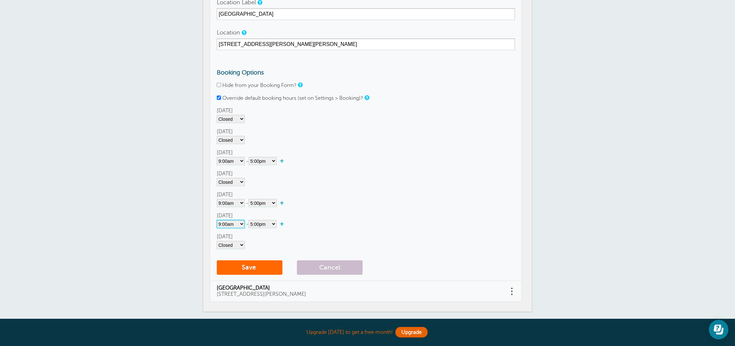
select select"]
click at [227, 158] on select"] "Closed 12:00am 12:15am 12:30am 12:45am 1:00am 1:15am 1:30am 1:45am 2:00am 2:15a…" at bounding box center [231, 161] width 28 height 8
select select"] "8"
click at [263, 161] on select"] "12:00am 12:15am 12:30am 12:45am 1:00am 1:15am 1:30am 1:45am 2:00am 2:15am 2:30a…" at bounding box center [263, 161] width 28 height 8
select select"] "13"
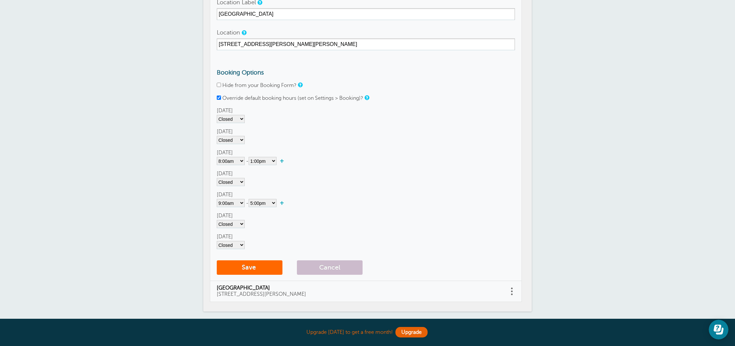
click at [283, 161] on link "+" at bounding box center [284, 161] width 14 height 7
select select"] "13.25"
select select"] "13.5"
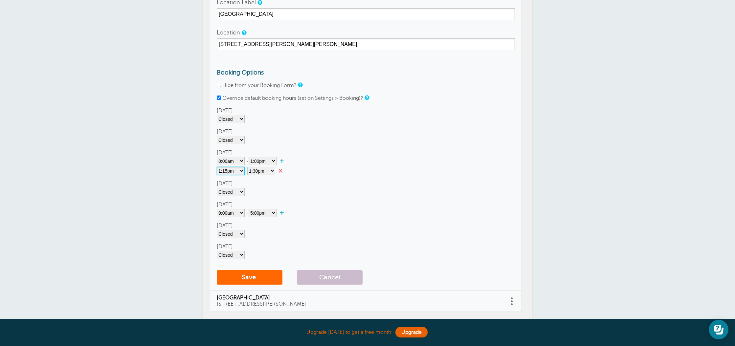
click at [226, 170] on select"] "12:00am 12:15am 12:30am 12:45am 1:00am 1:15am 1:30am 1:45am 2:00am 2:15am 2:30a…" at bounding box center [231, 171] width 28 height 8
select select"] "14"
click at [269, 170] on select"] "12:00am 12:15am 12:30am 12:45am 1:00am 1:15am 1:30am 1:45am 2:00am 2:15am 2:30a…" at bounding box center [261, 171] width 28 height 8
select select"] "17"
click at [227, 214] on select"] "Closed 12:00am 12:15am 12:30am 12:45am 1:00am 1:15am 1:30am 1:45am 2:00am 2:15a…" at bounding box center [231, 213] width 28 height 8
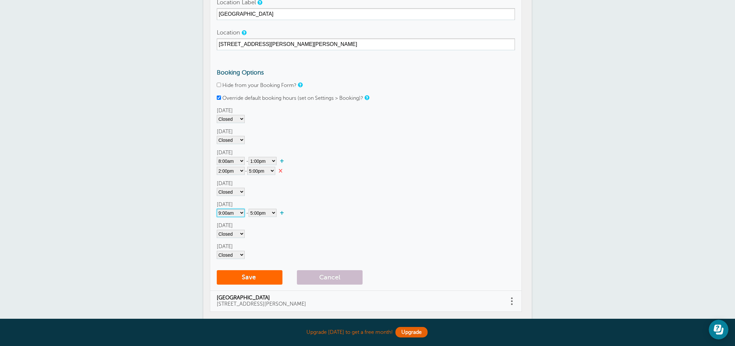
select select"] "8"
click at [264, 213] on select"] "12:00am 12:15am 12:30am 12:45am 1:00am 1:15am 1:30am 1:45am 2:00am 2:15am 2:30a…" at bounding box center [263, 213] width 28 height 8
select select"] "13"
click at [285, 213] on link "+" at bounding box center [284, 213] width 14 height 7
select select"] "13.25"
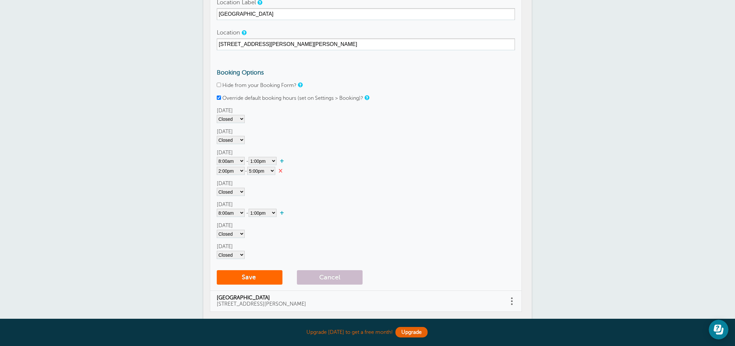
select select"] "13.5"
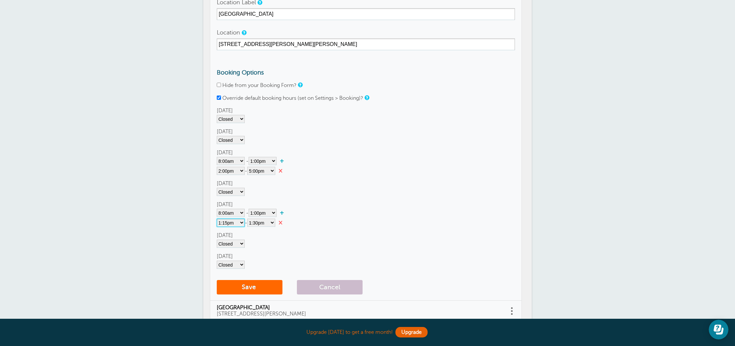
click at [232, 226] on select"] "12:00am 12:15am 12:30am 12:45am 1:00am 1:15am 1:30am 1:45am 2:00am 2:15am 2:30a…" at bounding box center [231, 223] width 28 height 8
select select"] "14"
click at [262, 223] on select"] "12:00am 12:15am 12:30am 12:45am 1:00am 1:15am 1:30am 1:45am 2:00am 2:15am 2:30a…" at bounding box center [261, 223] width 28 height 8
select select"] "17"
click at [364, 248] on div "Closed 12:00am 12:15am 12:30am 12:45am 1:00am 1:15am 1:30am 1:45am 2:00am 2:15a…" at bounding box center [366, 244] width 298 height 8
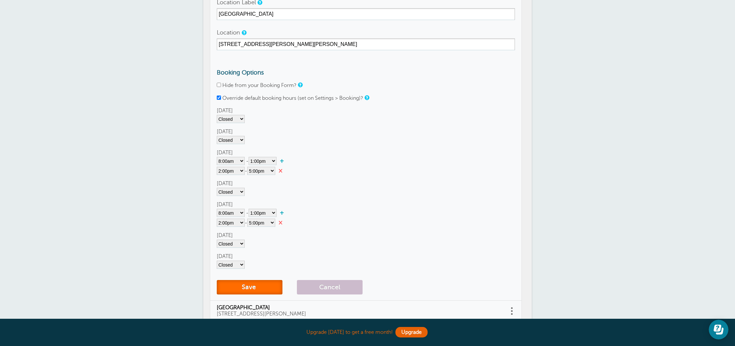
click at [251, 283] on button "Save" at bounding box center [250, 287] width 66 height 14
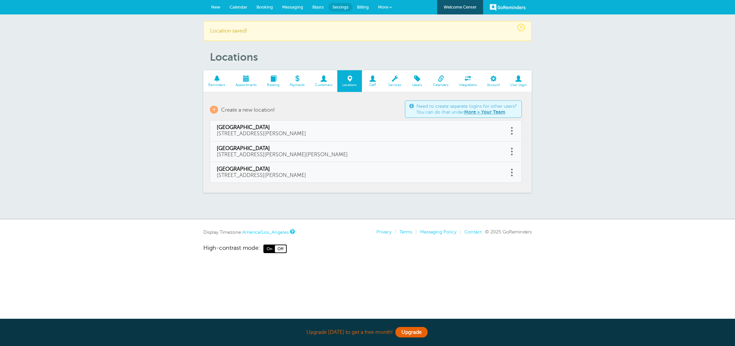
click at [279, 172] on span "[GEOGRAPHIC_DATA]" at bounding box center [359, 169] width 285 height 6
type input "[GEOGRAPHIC_DATA]"
type input "[STREET_ADDRESS][PERSON_NAME]"
checkbox input "false"
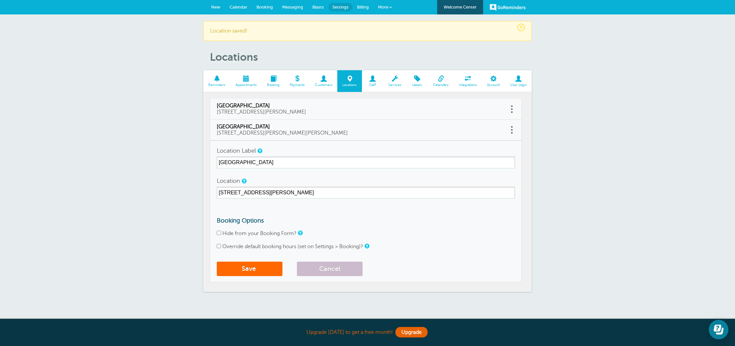
click at [234, 235] on label "Hide from your Booking Form?" at bounding box center [259, 234] width 74 height 6
click at [221, 235] on input "Hide from your Booking Form?" at bounding box center [219, 233] width 4 height 4
drag, startPoint x: 235, startPoint y: 229, endPoint x: 232, endPoint y: 247, distance: 18.0
click at [235, 229] on form "Location Label Roseville Location 100 S. Harding Blvd., Suite 2 Roseville, CA 9…" at bounding box center [366, 212] width 298 height 135
click at [224, 232] on label "Hide from your Booking Form?" at bounding box center [259, 234] width 74 height 6
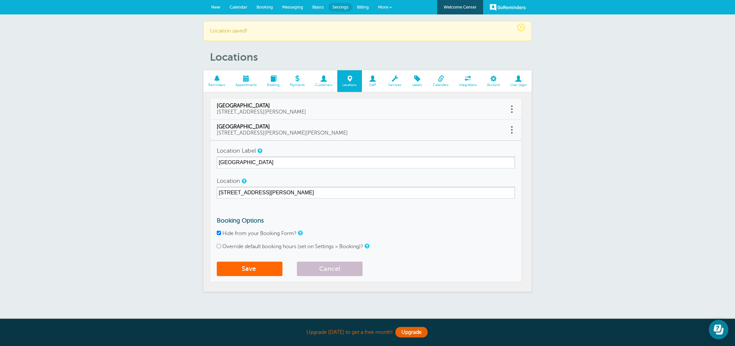
click at [221, 232] on input "Hide from your Booking Form?" at bounding box center [219, 233] width 4 height 4
checkbox input "false"
click at [232, 245] on label "Override default booking hours (set on Settings > Booking)?" at bounding box center [292, 247] width 141 height 6
click at [221, 245] on input "Override default booking hours (set on Settings > Booking)?" at bounding box center [219, 246] width 4 height 4
checkbox input "true"
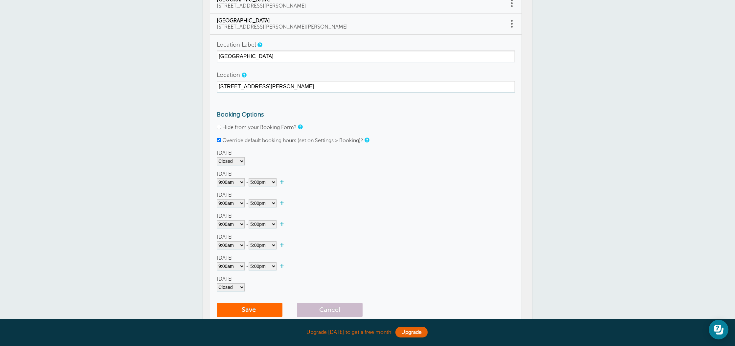
scroll to position [122, 0]
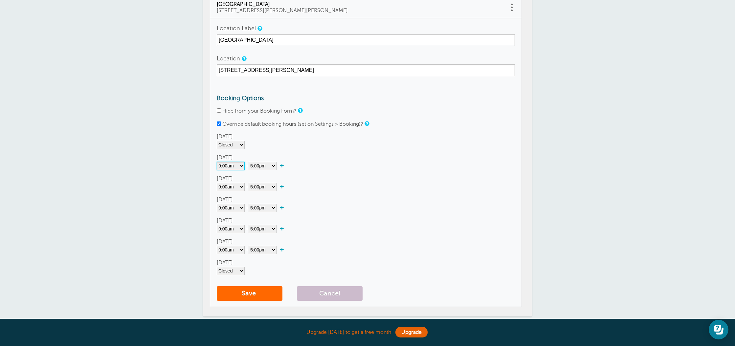
click at [231, 167] on select"] "Closed 12:00am 12:15am 12:30am 12:45am 1:00am 1:15am 1:30am 1:45am 2:00am 2:15a…" at bounding box center [231, 166] width 28 height 8
select select"]
click at [231, 187] on select"] "Closed 12:00am 12:15am 12:30am 12:45am 1:00am 1:15am 1:30am 1:45am 2:00am 2:15a…" at bounding box center [231, 187] width 28 height 8
select select"]
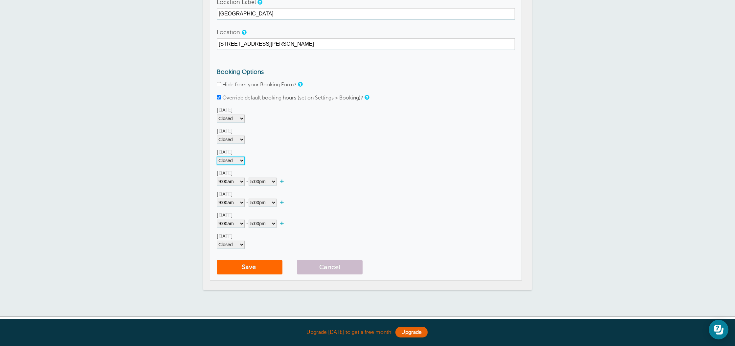
scroll to position [151, 0]
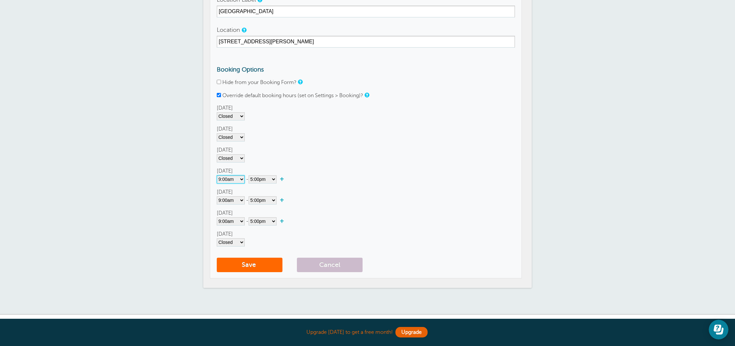
click at [229, 179] on select"] "Closed 12:00am 12:15am 12:30am 12:45am 1:00am 1:15am 1:30am 1:45am 2:00am 2:15a…" at bounding box center [231, 179] width 28 height 8
select select"] "7"
click at [264, 182] on select"] "12:00am 12:15am 12:30am 12:45am 1:00am 1:15am 1:30am 1:45am 2:00am 2:15am 2:30a…" at bounding box center [263, 179] width 28 height 8
select select"] "13"
click at [283, 179] on link "+" at bounding box center [284, 179] width 14 height 7
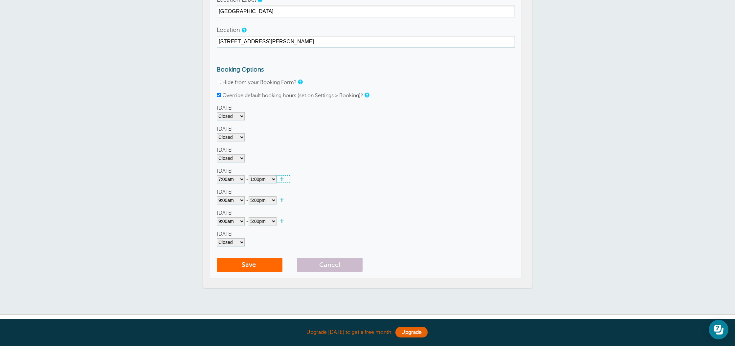
select select"] "13.25"
select select"] "13.5"
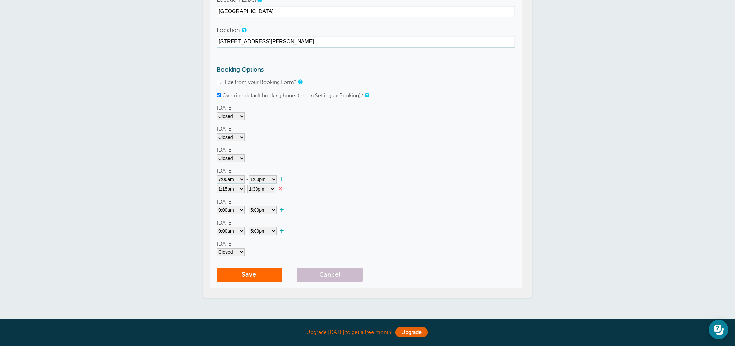
click at [223, 193] on div "Sunday Closed 12:00am 12:15am 12:30am 12:45am 1:00am 1:15am 1:30am 1:45am 2:00a…" at bounding box center [366, 180] width 298 height 152
click at [223, 191] on select"] "12:00am 12:15am 12:30am 12:45am 1:00am 1:15am 1:30am 1:45am 2:00am 2:15am 2:30a…" at bounding box center [231, 189] width 28 height 8
select select"] "14"
click at [264, 186] on select"] "12:00am 12:15am 12:30am 12:45am 1:00am 1:15am 1:30am 1:45am 2:00am 2:15am 2:30a…" at bounding box center [261, 189] width 28 height 8
select select"] "18"
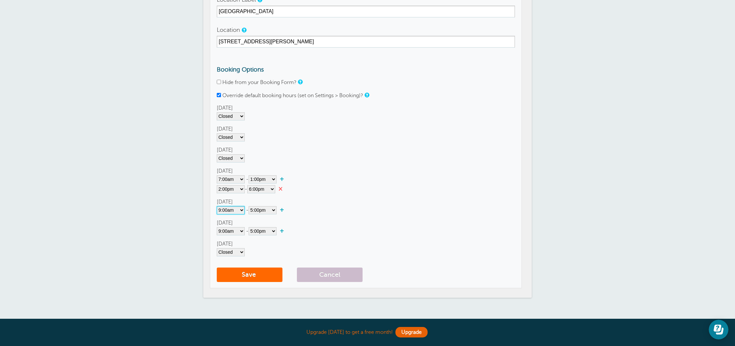
click at [232, 211] on select"] "Closed 12:00am 12:15am 12:30am 12:45am 1:00am 1:15am 1:30am 1:45am 2:00am 2:15a…" at bounding box center [231, 210] width 28 height 8
select select"] "8"
click at [254, 208] on select"] "12:00am 12:15am 12:30am 12:45am 1:00am 1:15am 1:30am 1:45am 2:00am 2:15am 2:30a…" at bounding box center [263, 210] width 28 height 8
select select"] "13"
click at [285, 209] on link "+" at bounding box center [284, 210] width 14 height 7
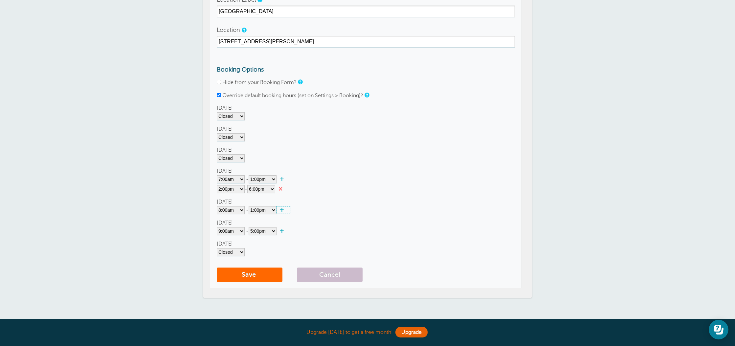
select select"] "13.25"
select select"] "13.5"
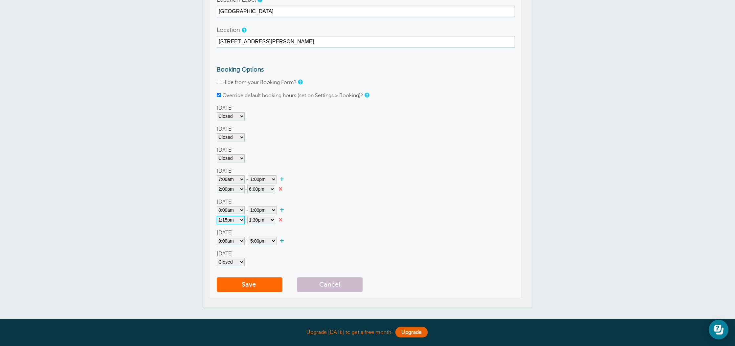
click at [226, 222] on select"] "12:00am 12:15am 12:30am 12:45am 1:00am 1:15am 1:30am 1:45am 2:00am 2:15am 2:30a…" at bounding box center [231, 220] width 28 height 8
select select"] "14"
click at [258, 222] on select"] "12:00am 12:15am 12:30am 12:45am 1:00am 1:15am 1:30am 1:45am 2:00am 2:15am 2:30a…" at bounding box center [261, 220] width 28 height 8
select select"] "18"
click at [285, 240] on link "+" at bounding box center [284, 240] width 14 height 7
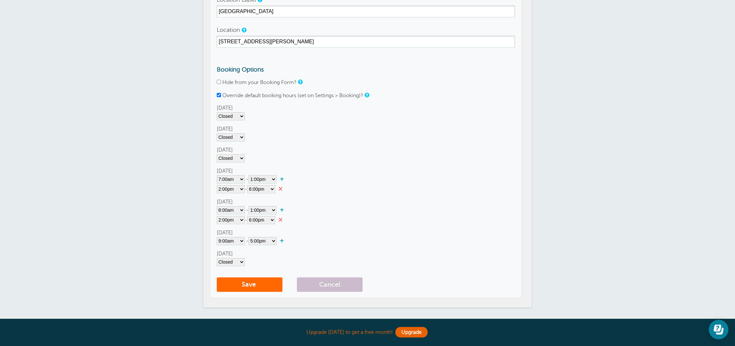
select select"] "17.25"
select select"] "17.5"
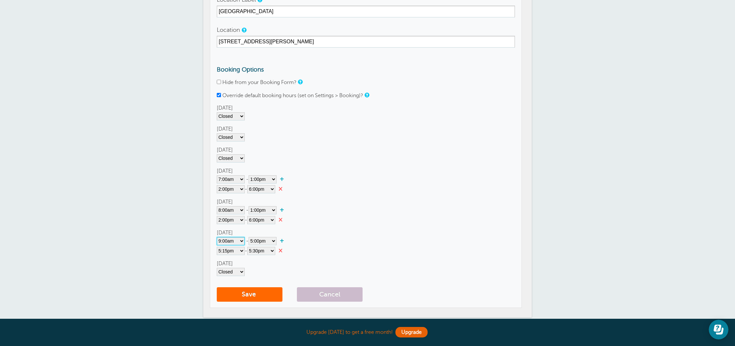
click at [228, 240] on select"] "Closed 12:00am 12:15am 12:30am 12:45am 1:00am 1:15am 1:30am 1:45am 2:00am 2:15a…" at bounding box center [231, 241] width 28 height 8
select select"] "7"
click at [254, 241] on select"] "12:00am 12:15am 12:30am 12:45am 1:00am 1:15am 1:30am 1:45am 2:00am 2:15am 2:30a…" at bounding box center [263, 241] width 28 height 8
select select"] "13"
click at [236, 248] on select"] "12:00am 12:15am 12:30am 12:45am 1:00am 1:15am 1:30am 1:45am 2:00am 2:15am 2:30a…" at bounding box center [231, 251] width 28 height 8
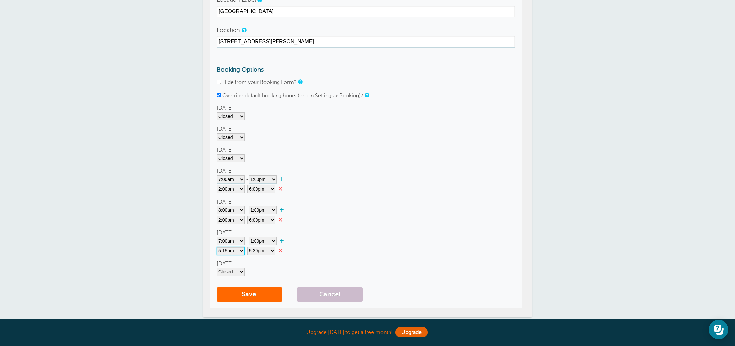
select select"] "14"
click at [259, 251] on select"] "12:00am 12:15am 12:30am 12:45am 1:00am 1:15am 1:30am 1:45am 2:00am 2:15am 2:30a…" at bounding box center [261, 251] width 28 height 8
select select"] "18"
click at [229, 271] on select"] "Closed 12:00am 12:15am 12:30am 12:45am 1:00am 1:15am 1:30am 1:45am 2:00am 2:15a…" at bounding box center [231, 272] width 28 height 8
select select"] "8"
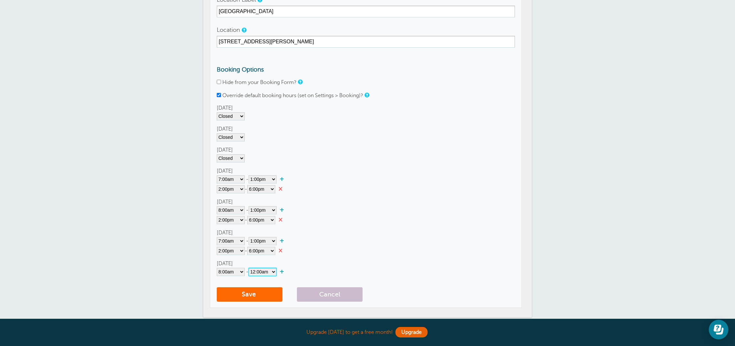
click at [263, 272] on select"] "12:00am 12:15am 12:30am 12:45am 1:00am 1:15am 1:30am 1:45am 2:00am 2:15am 2:30a…" at bounding box center [263, 272] width 28 height 8
select select"] "13"
click at [254, 293] on button "Save" at bounding box center [250, 294] width 66 height 14
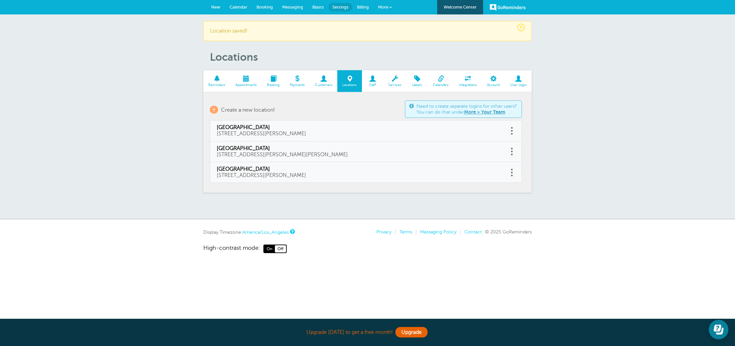
click at [264, 6] on span "Booking" at bounding box center [264, 7] width 16 height 5
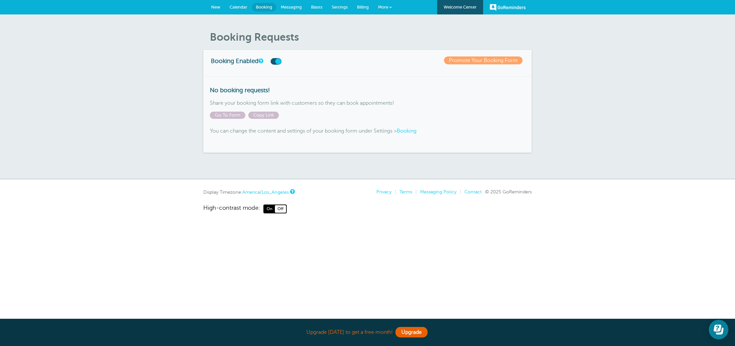
click at [264, 5] on span "Booking" at bounding box center [264, 7] width 16 height 5
click at [237, 6] on span "Calendar" at bounding box center [239, 7] width 18 height 5
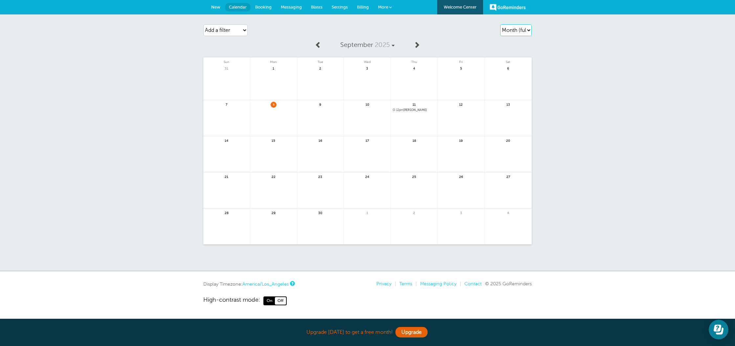
click at [519, 28] on select "Agenda Day Week Month (full view) Month (condensed)" at bounding box center [516, 30] width 32 height 12
click at [224, 25] on select "Add a filter Customer Search Location Appointment Status Payment Status" at bounding box center [225, 30] width 44 height 12
select select "locations"
select select
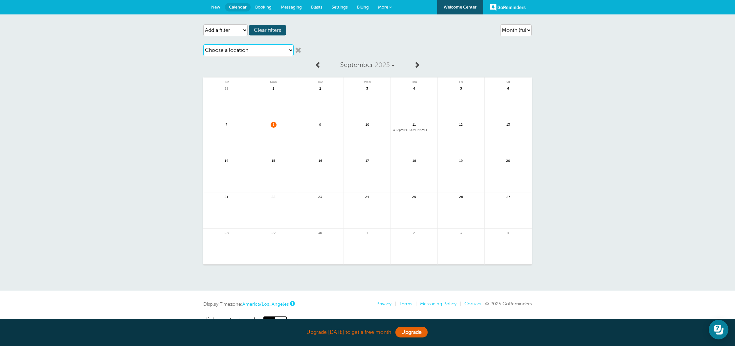
click at [269, 49] on select "Choose a location [GEOGRAPHIC_DATA] [GEOGRAPHIC_DATA] [GEOGRAPHIC_DATA]" at bounding box center [248, 50] width 90 height 12
click at [340, 7] on span "Settings" at bounding box center [340, 7] width 16 height 5
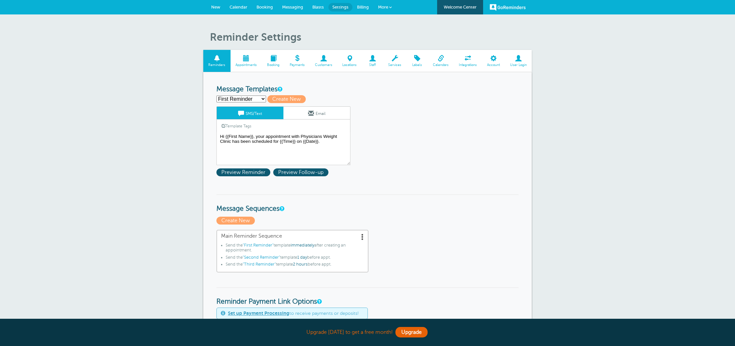
click at [245, 60] on span at bounding box center [247, 58] width 32 height 6
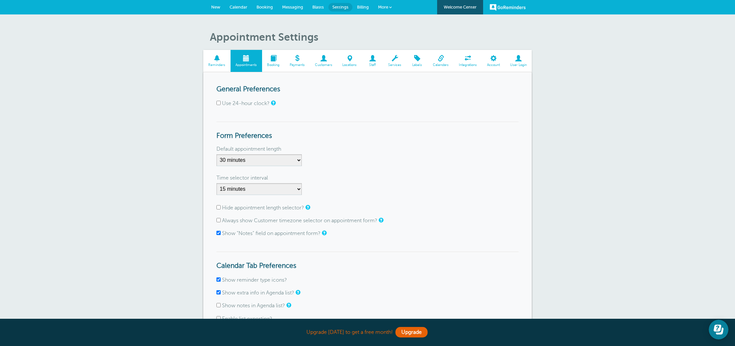
click at [398, 63] on span "Services" at bounding box center [395, 65] width 17 height 4
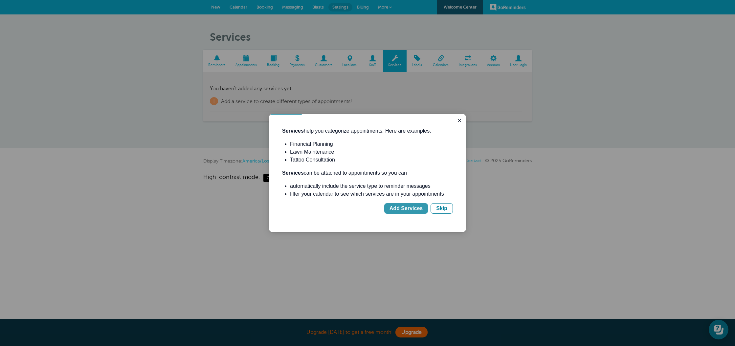
click at [397, 207] on div "Add Services" at bounding box center [405, 209] width 33 height 8
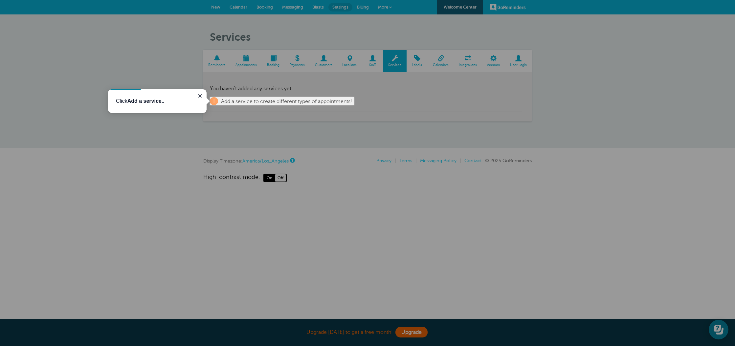
click at [171, 98] on p "Click Add a service.." at bounding box center [157, 101] width 83 height 8
click at [231, 100] on span "Add a service to create different types of appointments!" at bounding box center [286, 102] width 131 height 6
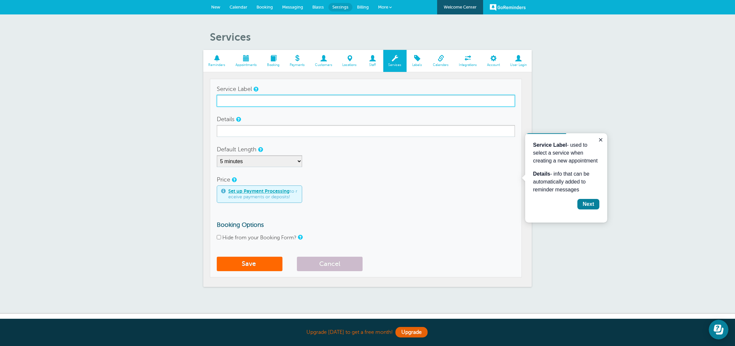
click at [231, 100] on input "Service Label" at bounding box center [366, 101] width 298 height 12
type input "New Appointment Consultation"
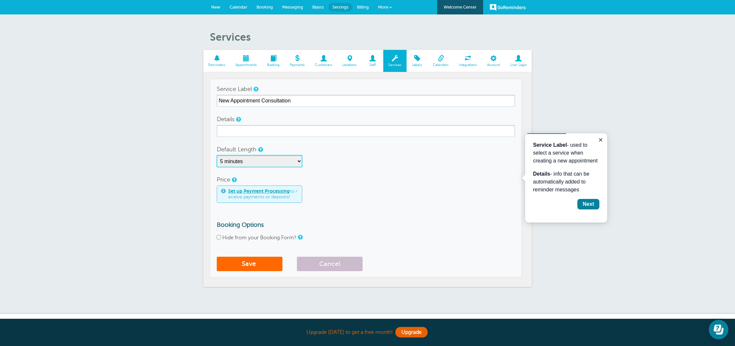
click at [233, 158] on select "5 minutes 10 minutes 15 minutes 20 minutes 25 minutes 30 minutes 35 minutes 40 …" at bounding box center [259, 161] width 85 height 12
select select "30"
click at [377, 181] on div "Price Set up Payment Processing to receive payments or deposits!" at bounding box center [366, 188] width 298 height 29
click at [252, 265] on button "Save" at bounding box center [250, 264] width 66 height 14
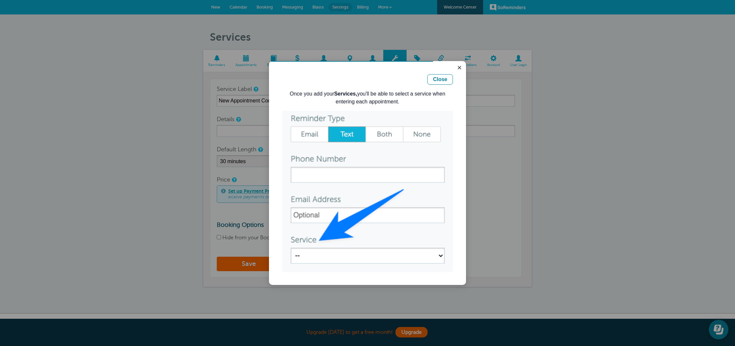
click at [243, 133] on div at bounding box center [367, 173] width 735 height 346
drag, startPoint x: 458, startPoint y: 69, endPoint x: 668, endPoint y: 139, distance: 221.0
click at [458, 69] on icon "Close guide" at bounding box center [459, 67] width 5 height 5
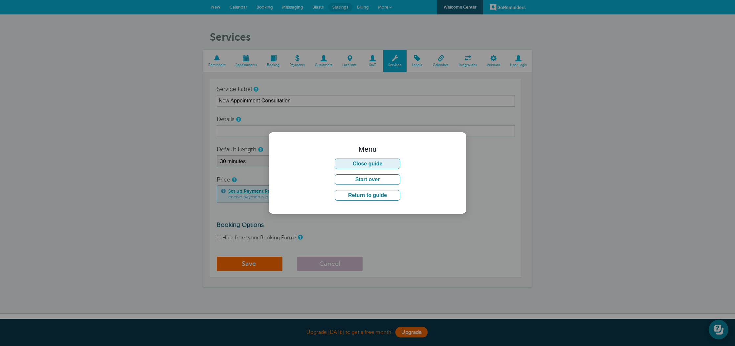
click at [340, 161] on button "Close guide" at bounding box center [368, 164] width 66 height 11
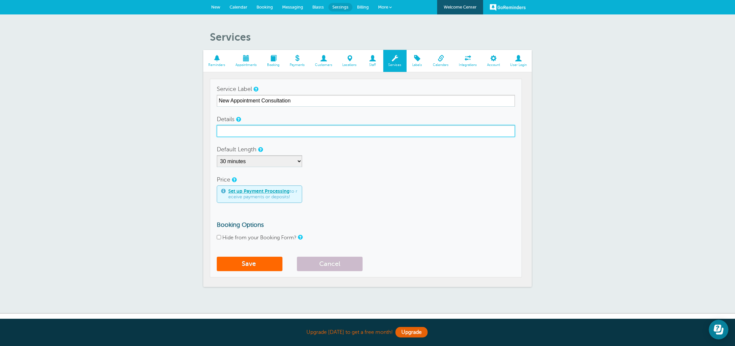
click at [264, 131] on input "Details" at bounding box center [366, 131] width 298 height 12
click at [299, 132] on input "Details" at bounding box center [366, 131] width 298 height 12
paste input "Your journey begins with a scheduled appointment that includes a brief physical…"
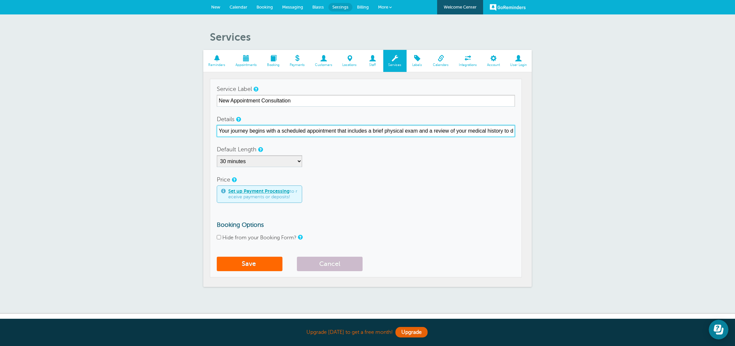
scroll to position [0, 5]
click at [290, 131] on input "Your journey begins with a scheduled appointment that includes a brief physical…" at bounding box center [366, 131] width 298 height 12
click at [286, 131] on input "Your journey begins with a new appointment that includes a brief physical exam …" at bounding box center [366, 131] width 298 height 12
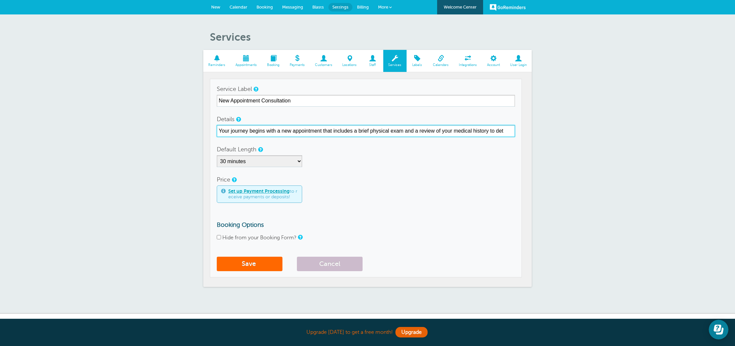
click at [286, 131] on input "Your journey begins with a new appointment that includes a brief physical exam …" at bounding box center [366, 131] width 298 height 12
drag, startPoint x: 347, startPoint y: 130, endPoint x: 181, endPoint y: 124, distance: 166.3
click at [181, 124] on div "Services Reminders Appointments Booking Payments Customers Locations Staff Serv…" at bounding box center [367, 163] width 735 height 299
click at [376, 128] on input "A brief physical exam and a review of your medical history to det" at bounding box center [366, 131] width 298 height 12
type input "A brief physical exam and a review of your medical history to determine eligibi…"
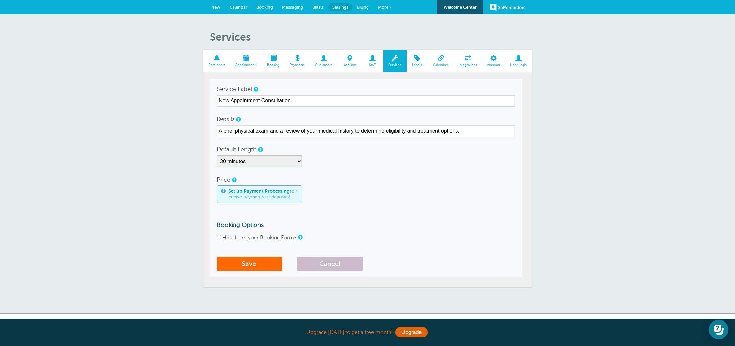
drag, startPoint x: 370, startPoint y: 216, endPoint x: 269, endPoint y: 272, distance: 115.2
click at [369, 216] on form "Service Label New Appointment Consultation Details A brief physical exam and a …" at bounding box center [366, 178] width 298 height 191
click at [257, 263] on span "submit" at bounding box center [257, 264] width 2 height 8
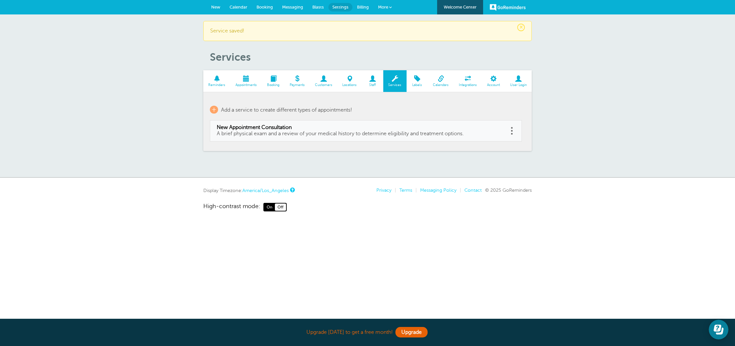
click at [442, 81] on span at bounding box center [441, 79] width 26 height 6
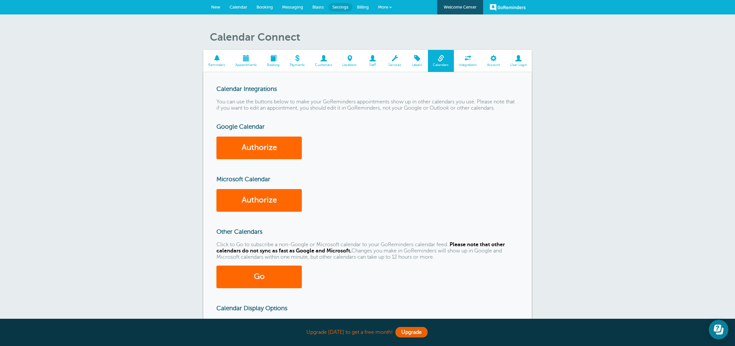
click at [467, 61] on span at bounding box center [468, 58] width 28 height 6
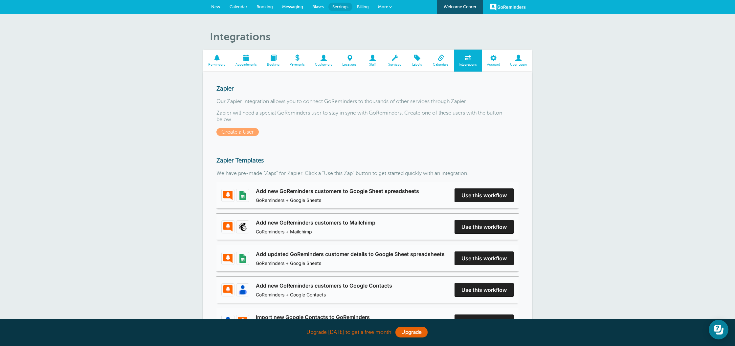
click at [242, 59] on span at bounding box center [247, 58] width 32 height 6
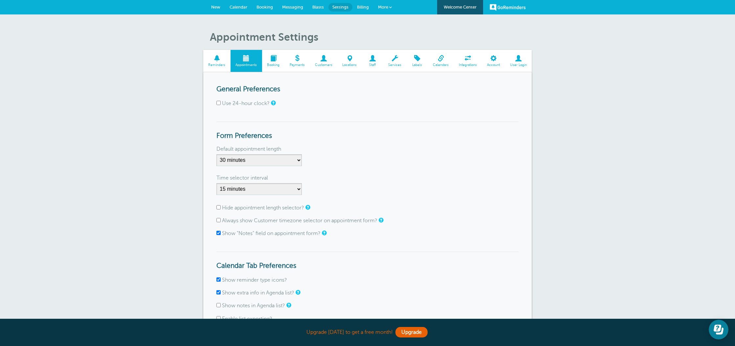
click at [236, 5] on span "Calendar" at bounding box center [239, 7] width 18 height 5
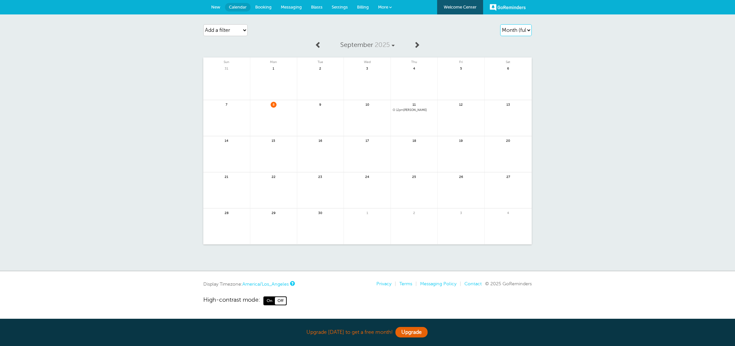
click at [509, 30] on select "Agenda Day Week Month (full view) Month (condensed)" at bounding box center [516, 30] width 32 height 12
select select "week"
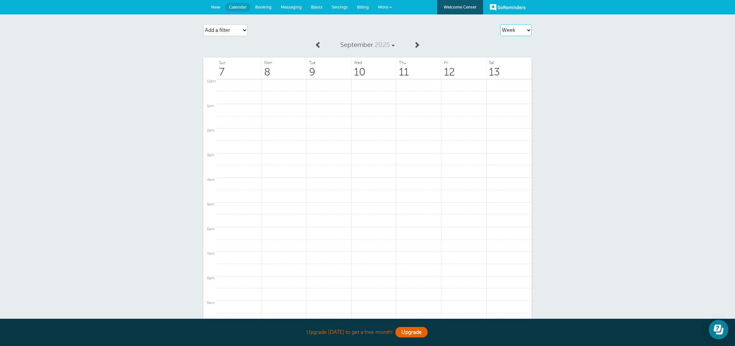
scroll to position [280, 0]
click at [222, 33] on select "Add a filter Customer Search Location Service Appointment Status Payment Status" at bounding box center [225, 30] width 44 height 12
select select "locations"
select select
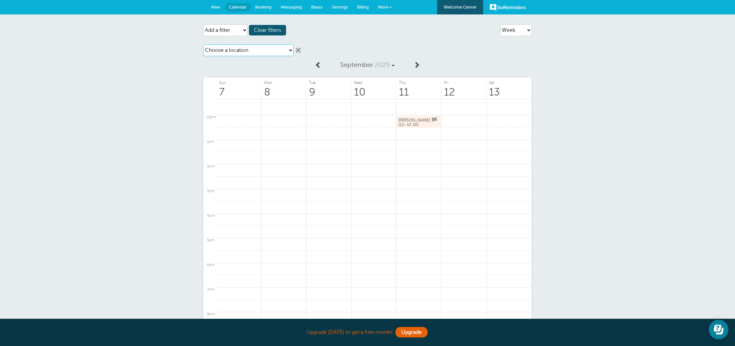
click at [228, 52] on select "Choose a location [GEOGRAPHIC_DATA] [GEOGRAPHIC_DATA] [GEOGRAPHIC_DATA]" at bounding box center [248, 50] width 90 height 12
select select "25092"
click at [370, 118] on link at bounding box center [373, 121] width 45 height 13
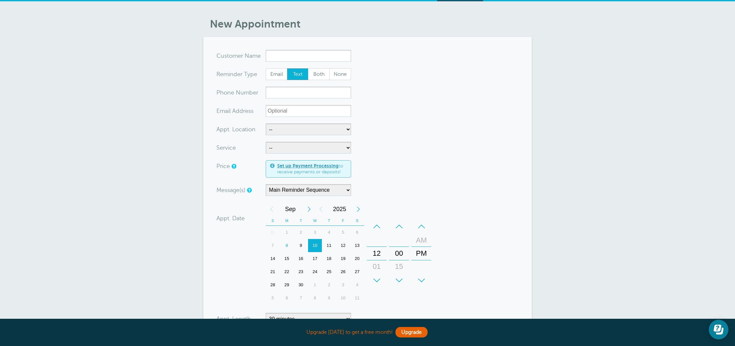
scroll to position [12, 0]
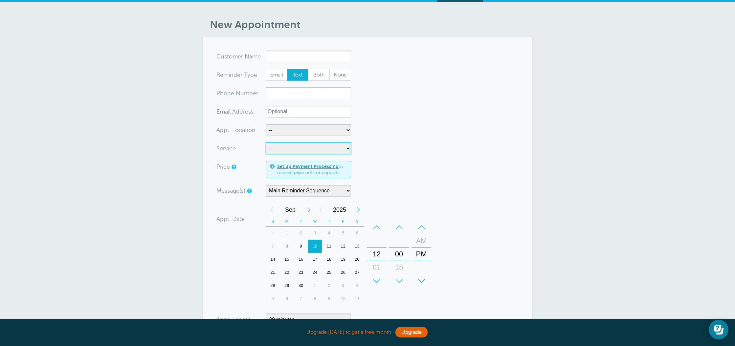
click at [302, 148] on select "-- New Appointment Consultation" at bounding box center [308, 149] width 85 height 12
select select "28165"
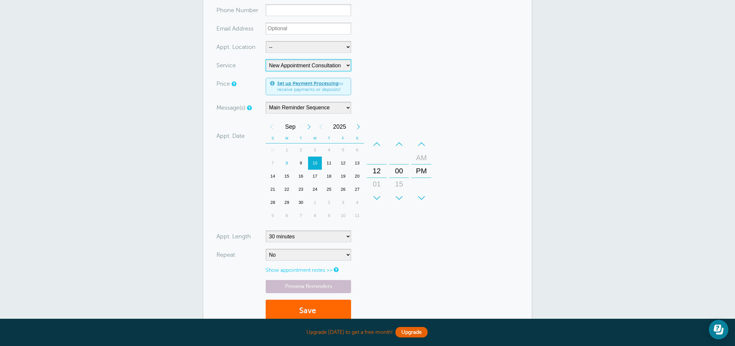
scroll to position [131, 0]
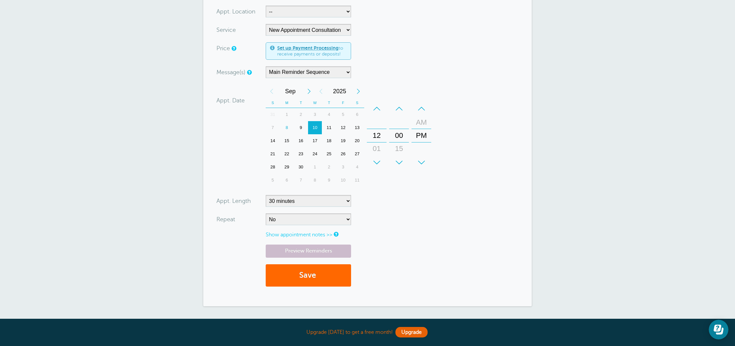
click at [295, 232] on form "You are creating a new customer. To use an existing customer select one from th…" at bounding box center [367, 112] width 302 height 361
click at [291, 234] on link "Show appointment notes >>" at bounding box center [299, 235] width 67 height 6
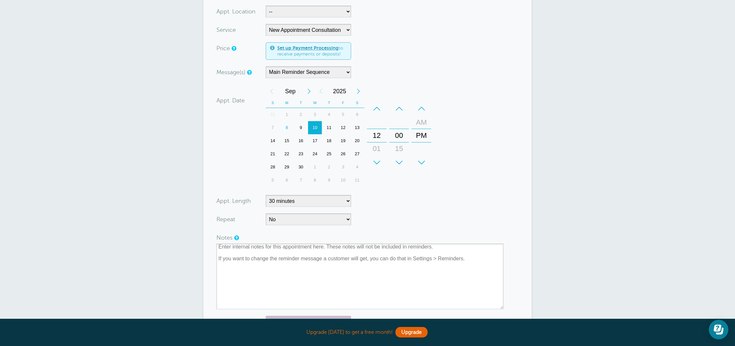
scroll to position [179, 0]
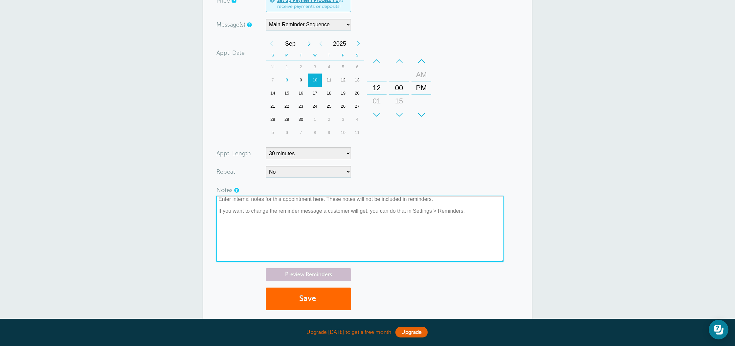
click at [418, 225] on textarea at bounding box center [359, 229] width 287 height 66
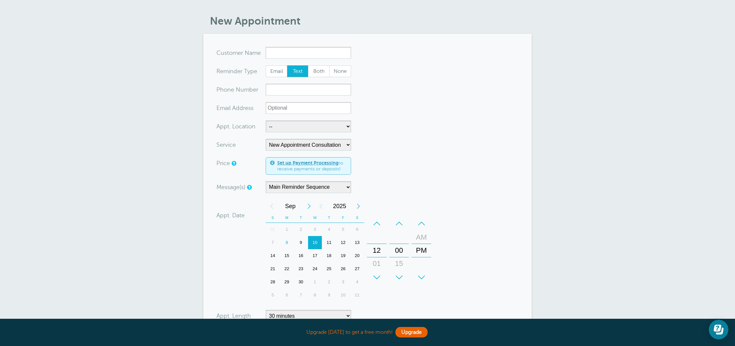
scroll to position [0, 0]
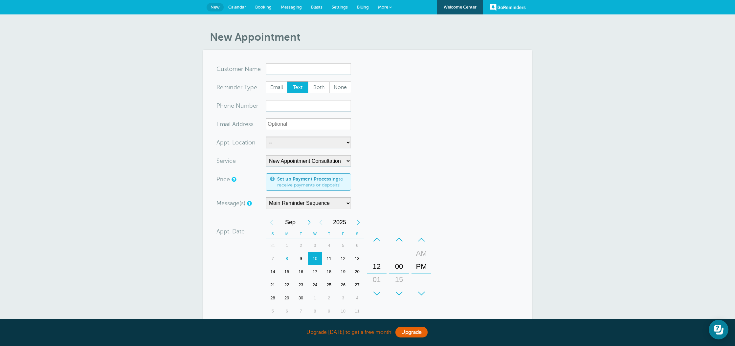
type textarea "This is a note about an appointment."
click at [288, 69] on input "x-no-autofill" at bounding box center [308, 69] width 85 height 12
drag, startPoint x: 286, startPoint y: 86, endPoint x: 315, endPoint y: 86, distance: 28.9
click at [289, 85] on span "Maggie Porterfield" at bounding box center [308, 82] width 79 height 8
type input "MaggiePorterfieldinfo@physiciansweightclinic.com2138805214"
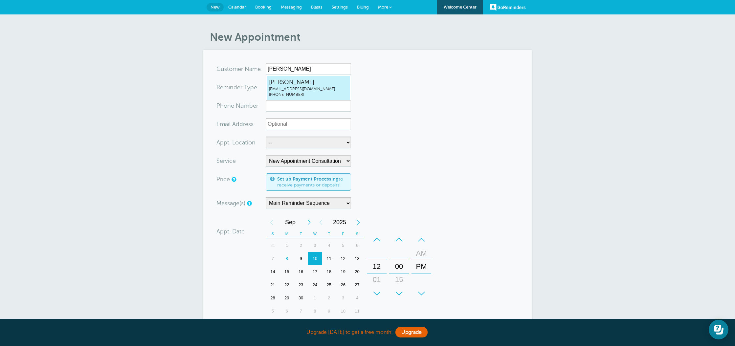
type input "Maggie Porterfield"
type input "(213) 880-5214"
type input "[EMAIL_ADDRESS][DOMAIN_NAME]"
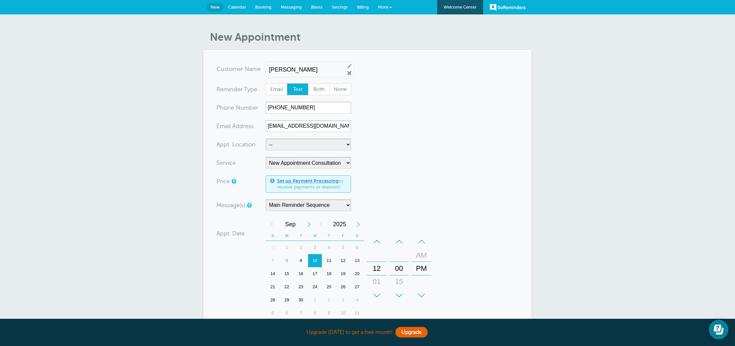
click at [433, 109] on form "You are creating a new customer. To use an existing customer select one from th…" at bounding box center [367, 280] width 302 height 434
click at [312, 141] on select "-- Elk Grove Lodi Roseville" at bounding box center [308, 145] width 85 height 12
select select "25092"
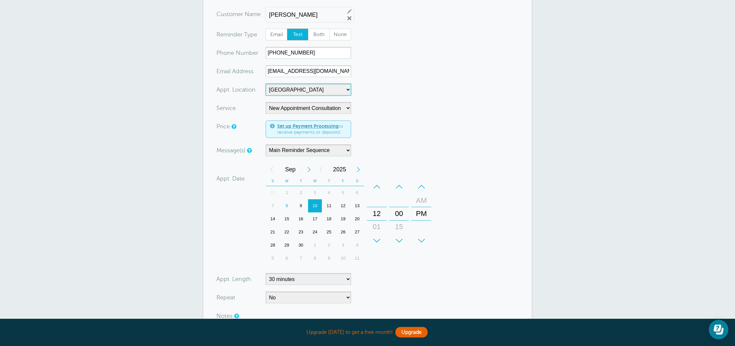
scroll to position [63, 0]
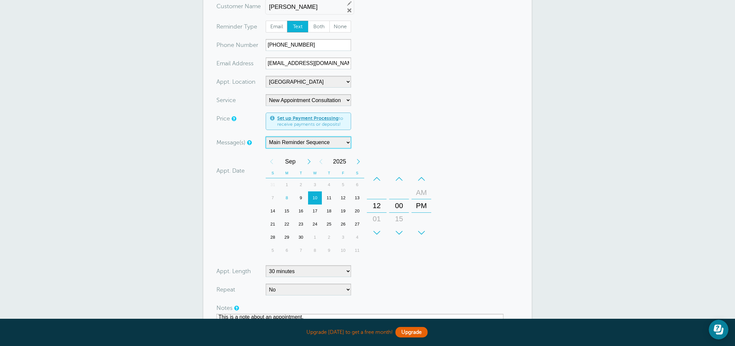
click at [329, 145] on select "Main Reminder Sequence" at bounding box center [308, 143] width 85 height 12
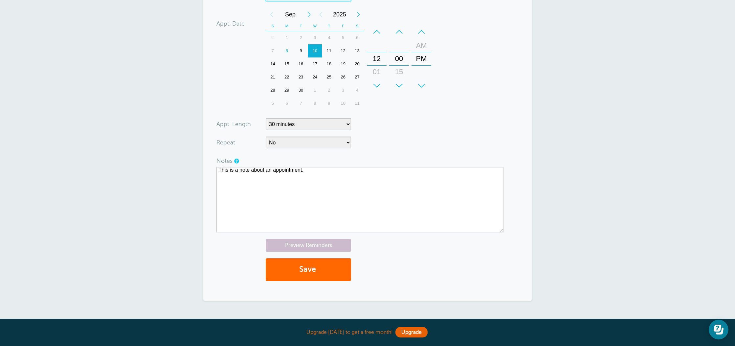
scroll to position [237, 0]
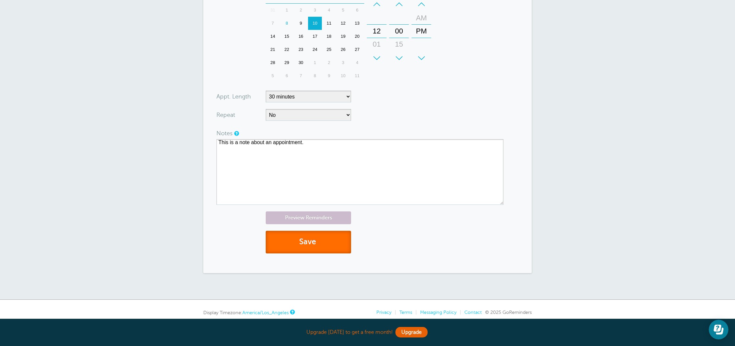
click at [307, 238] on button "Save" at bounding box center [308, 242] width 85 height 23
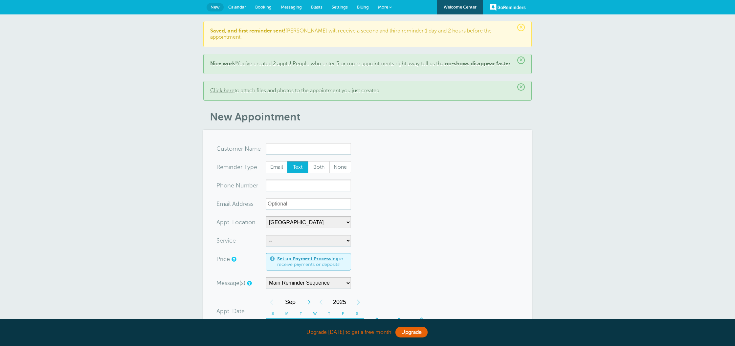
select select "25092"
click at [236, 6] on span "Calendar" at bounding box center [237, 7] width 18 height 5
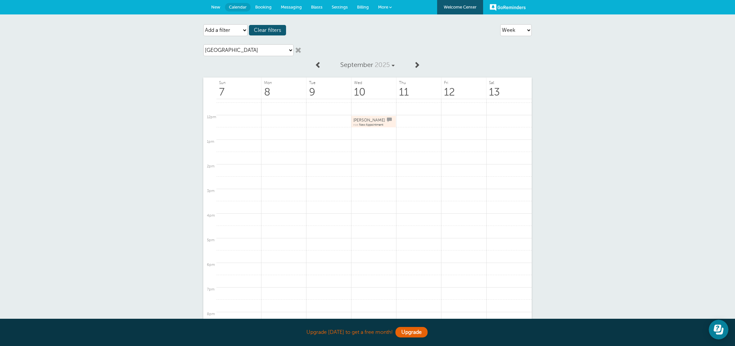
click at [371, 119] on span "[PERSON_NAME]" at bounding box center [369, 120] width 32 height 5
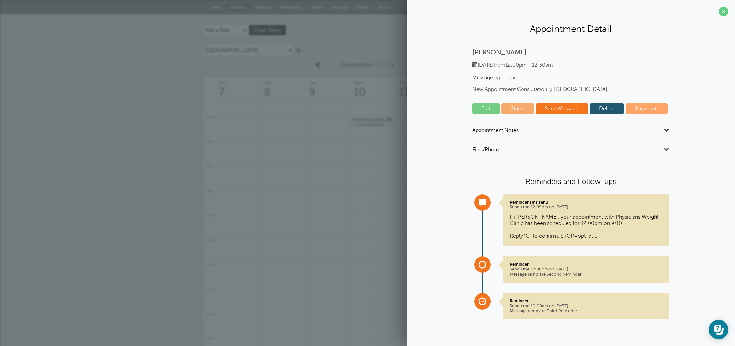
click at [512, 127] on span "Appointment Notes" at bounding box center [495, 130] width 46 height 7
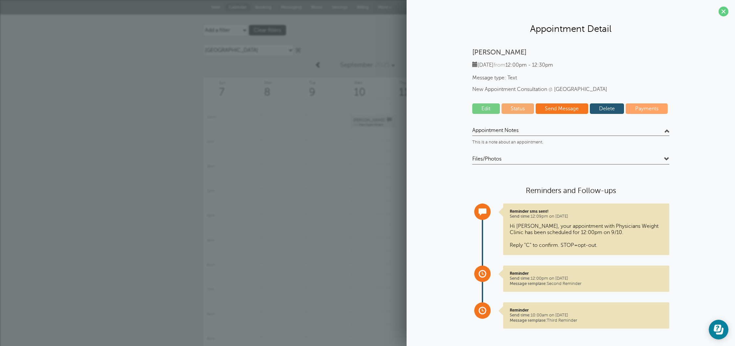
click at [512, 127] on span "Appointment Notes" at bounding box center [495, 130] width 46 height 7
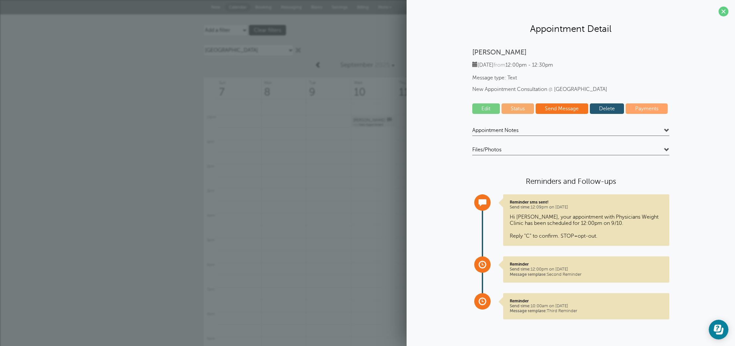
click at [499, 148] on span "Files/Photos" at bounding box center [486, 149] width 29 height 7
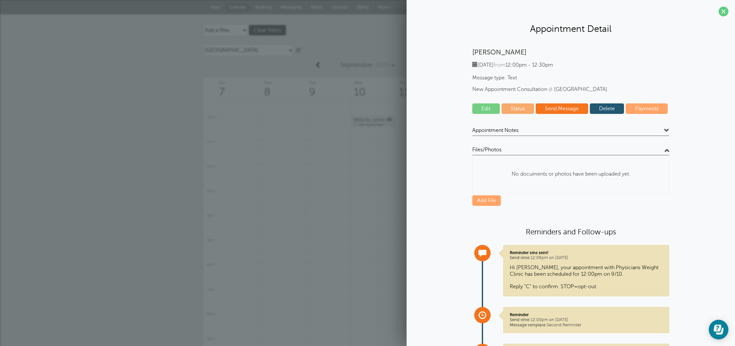
click at [499, 148] on span "Files/Photos" at bounding box center [486, 149] width 29 height 7
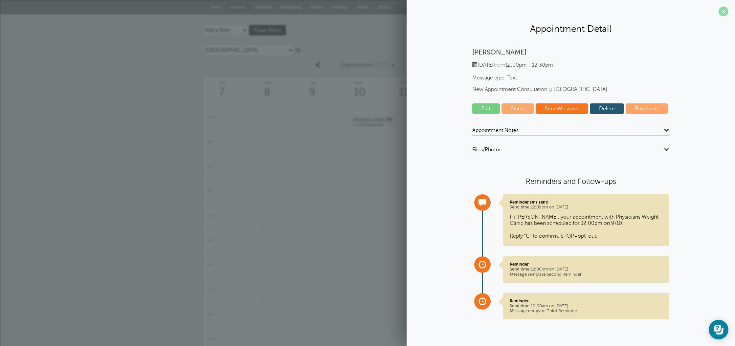
click at [723, 12] on span at bounding box center [724, 12] width 10 height 10
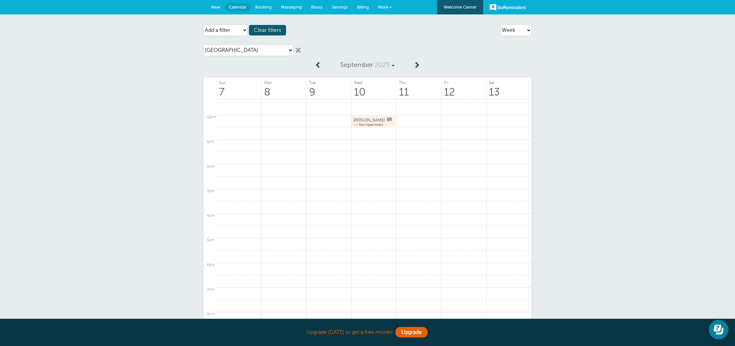
click at [370, 118] on span "[PERSON_NAME]" at bounding box center [369, 120] width 32 height 5
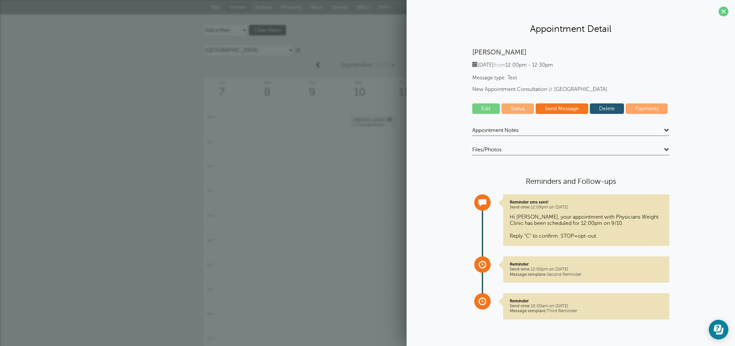
click at [495, 54] on p "Maggie Porterfield" at bounding box center [570, 52] width 197 height 8
click at [499, 50] on p "Maggie Porterfield" at bounding box center [570, 52] width 197 height 8
click at [724, 13] on span at bounding box center [724, 12] width 10 height 10
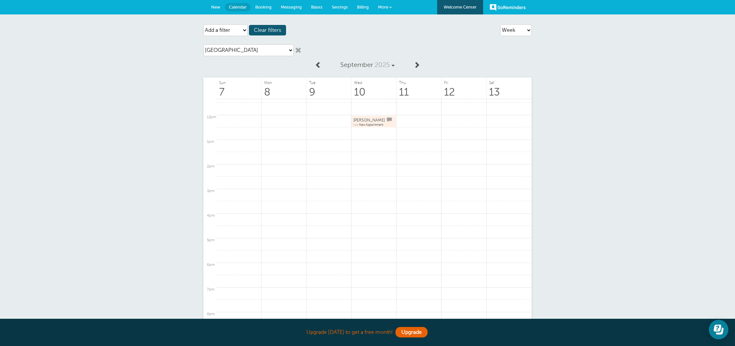
click at [369, 121] on span "Maggie Porterfield" at bounding box center [369, 120] width 32 height 5
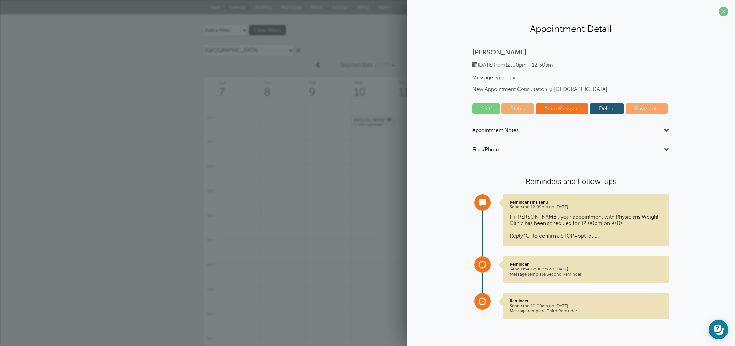
click at [482, 149] on span "Files/Photos" at bounding box center [486, 149] width 29 height 7
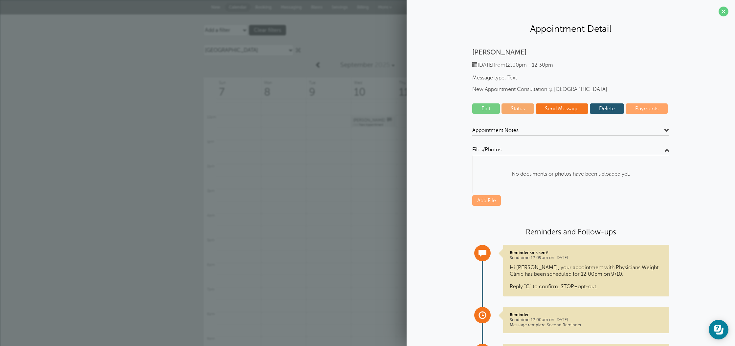
click at [487, 197] on link "Add File" at bounding box center [486, 200] width 29 height 11
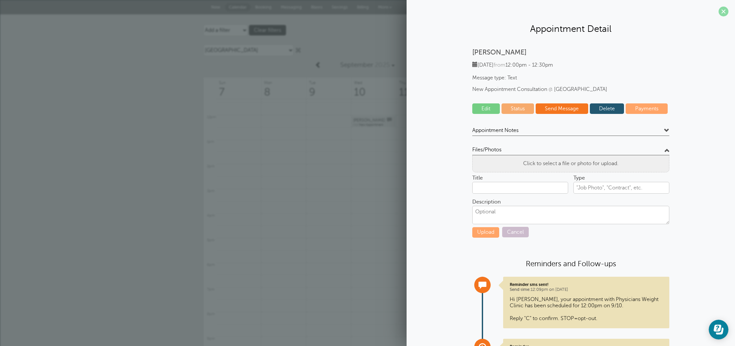
click at [719, 14] on span at bounding box center [724, 12] width 10 height 10
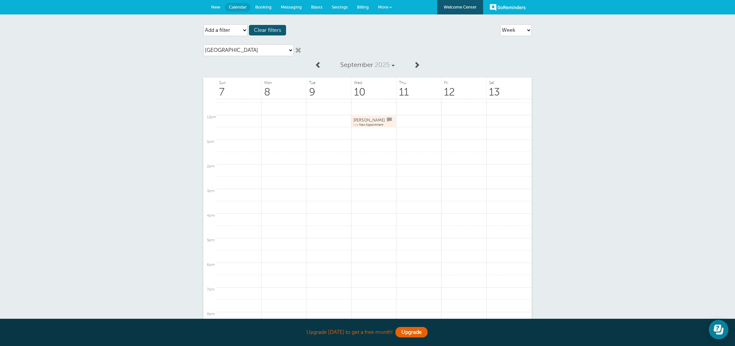
click at [336, 6] on span "Settings" at bounding box center [340, 7] width 16 height 5
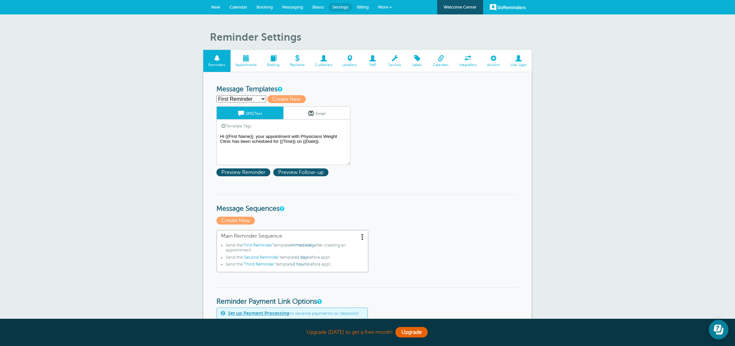
click at [514, 8] on link "GoReminders" at bounding box center [508, 7] width 36 height 14
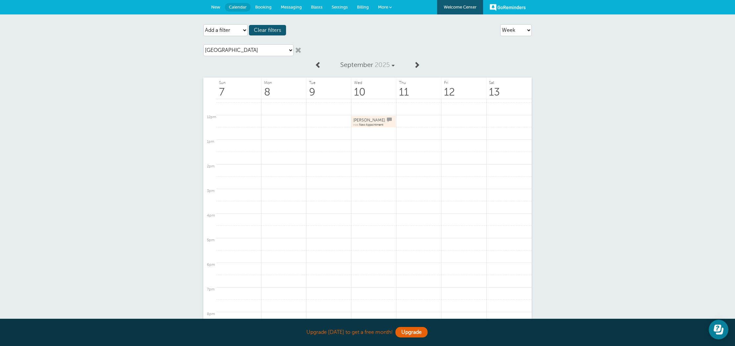
click at [173, 102] on div "Loading filters Agenda Day Week Month (full view) Month (condensed) Add a filte…" at bounding box center [367, 207] width 735 height 386
click at [704, 327] on section "Upgrade [DATE] to get a free month! Upgrade" at bounding box center [367, 332] width 735 height 27
click at [720, 328] on icon "Open Learn | Contact Us" at bounding box center [718, 328] width 8 height 7
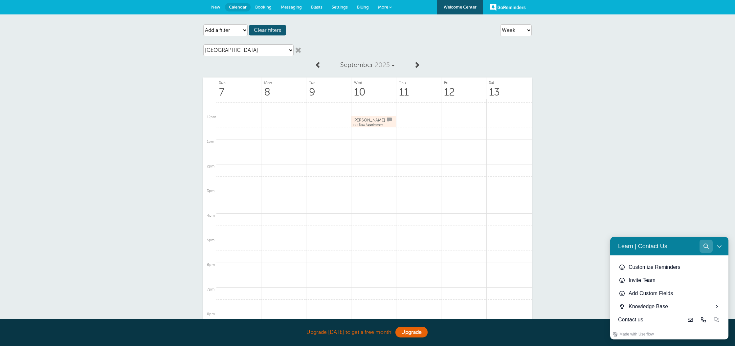
click at [707, 250] on button "Search" at bounding box center [706, 246] width 13 height 13
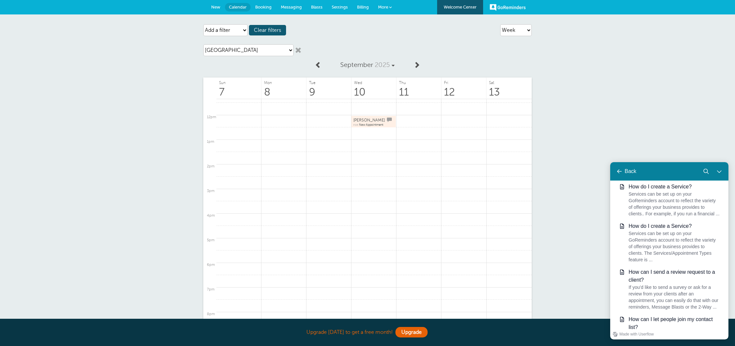
scroll to position [171, 0]
type input "forms"
click at [666, 113] on div "Loading filters Agenda Day Week Month (full view) Month (condensed) Add a filte…" at bounding box center [367, 207] width 735 height 386
click at [338, 6] on span "Settings" at bounding box center [340, 7] width 16 height 5
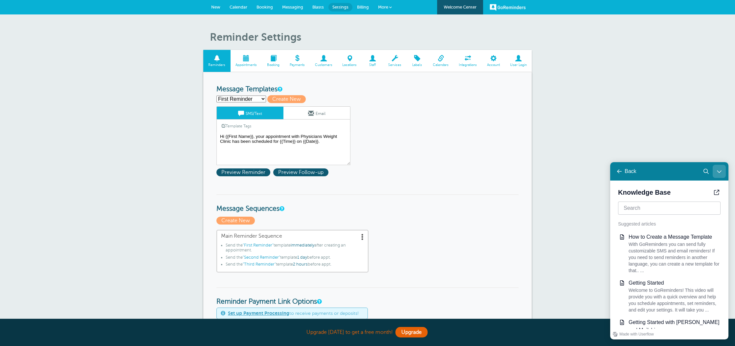
drag, startPoint x: 718, startPoint y: 169, endPoint x: 1266, endPoint y: 329, distance: 571.3
click at [718, 169] on icon "Close Learn | Contact Us" at bounding box center [719, 171] width 5 height 5
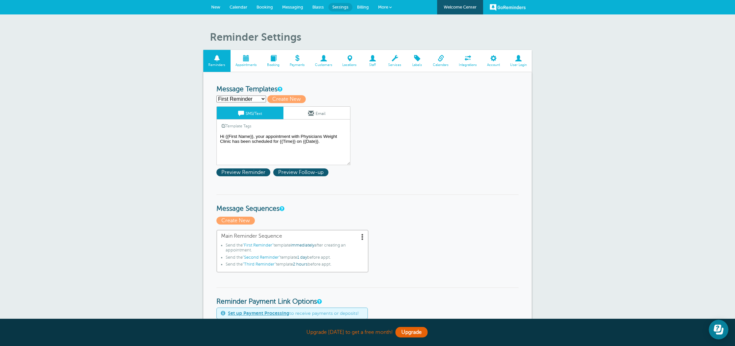
click at [398, 58] on span at bounding box center [394, 58] width 23 height 6
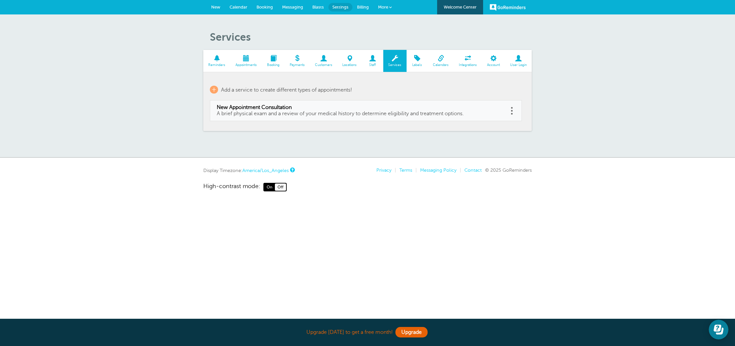
click at [367, 122] on section "Reminders Appointments Booking Payments Customers Locations Staff Services Labe…" at bounding box center [367, 90] width 328 height 81
click at [371, 111] on span "A brief physical exam and a review of your medical history to determine eligibi…" at bounding box center [340, 114] width 247 height 6
type input "New Appointment Consultation"
type input "A brief physical exam and a review of your medical history to determine eligibi…"
select select "30"
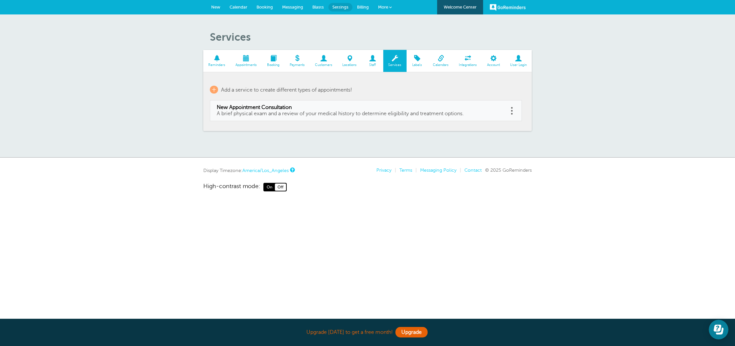
checkbox input "false"
select select "30"
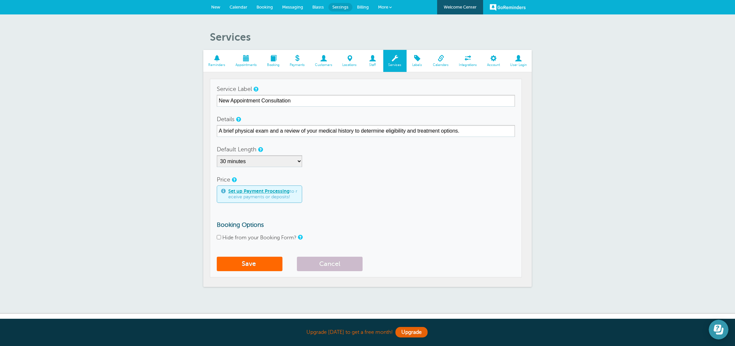
click at [715, 329] on icon "Open Learn | Contact Us" at bounding box center [718, 328] width 8 height 7
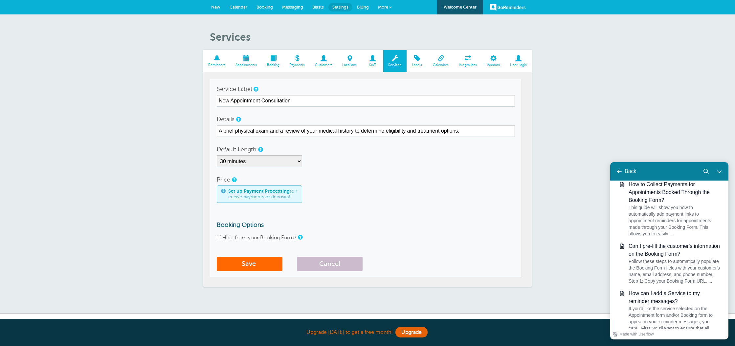
scroll to position [548, 0]
type input "consent forms"
click at [692, 104] on div "Services Reminders Appointments Booking Payments Customers Locations Staff Serv…" at bounding box center [367, 163] width 735 height 299
drag, startPoint x: 718, startPoint y: 173, endPoint x: 1319, endPoint y: 333, distance: 621.6
click at [718, 173] on icon "Close Learn | Contact Us" at bounding box center [719, 171] width 5 height 5
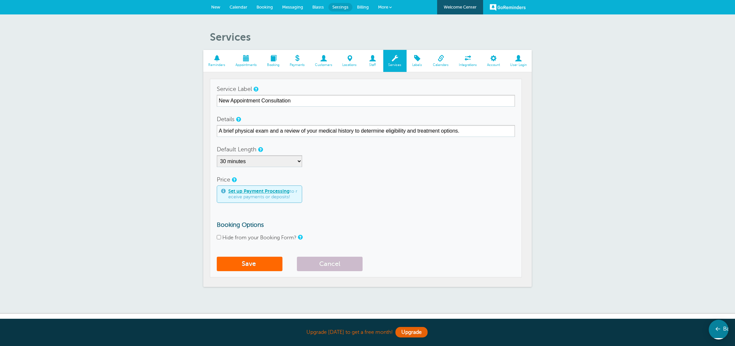
scroll to position [0, 0]
click at [594, 136] on div "Services Reminders Appointments Booking Payments Customers Locations Staff Serv…" at bounding box center [367, 163] width 735 height 299
click at [318, 8] on span "Blasts" at bounding box center [317, 7] width 11 height 5
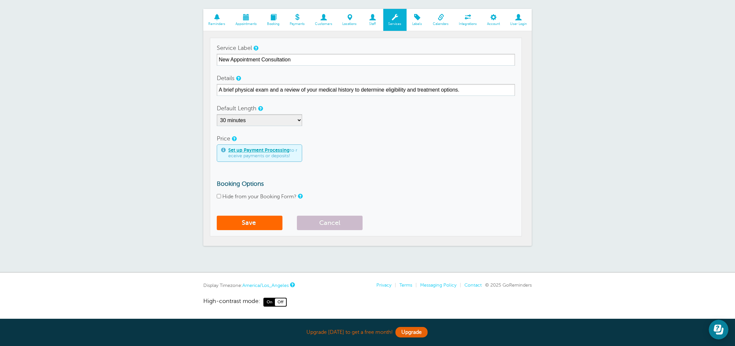
click at [158, 128] on div "Services Reminders Appointments Booking Payments Customers Locations Staff Serv…" at bounding box center [367, 122] width 735 height 299
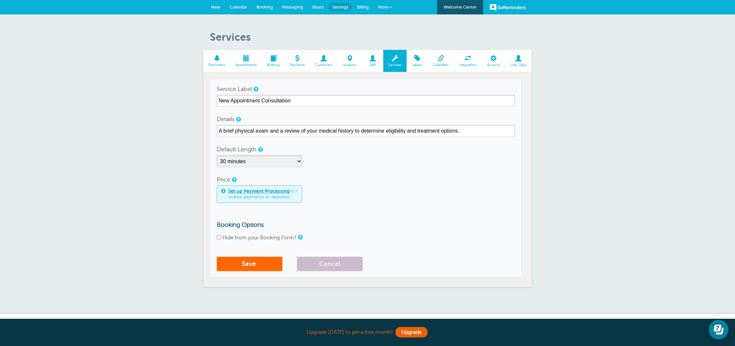
click at [212, 56] on span at bounding box center [216, 58] width 27 height 6
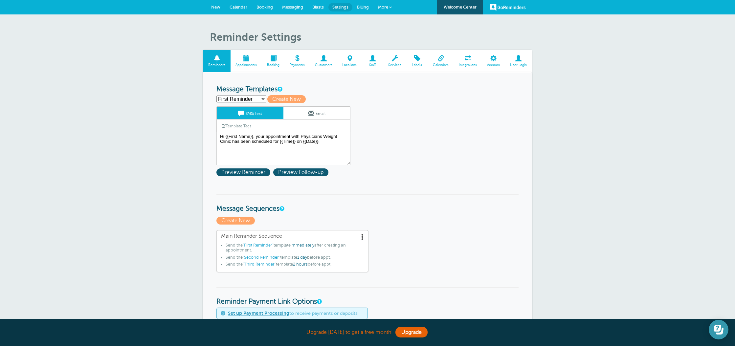
click at [719, 328] on icon "Open Learn | Contact Us" at bounding box center [718, 328] width 8 height 7
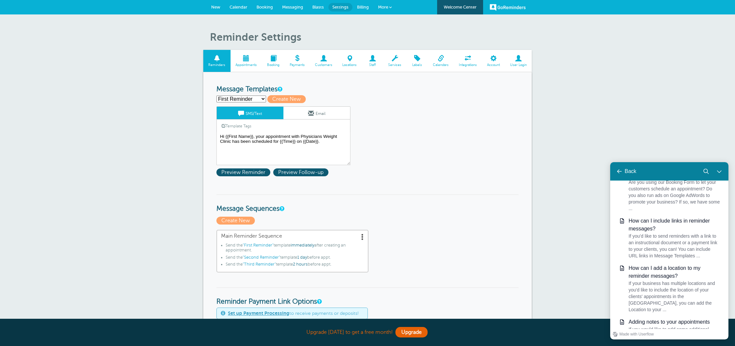
scroll to position [153, 0]
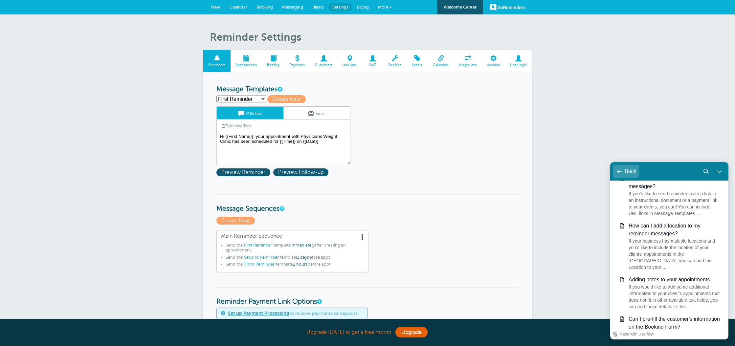
type input "add forms to"
click at [625, 172] on div "Back" at bounding box center [631, 171] width 12 height 6
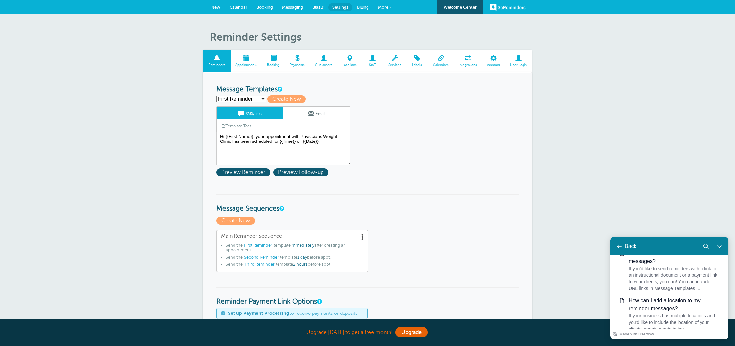
scroll to position [0, 0]
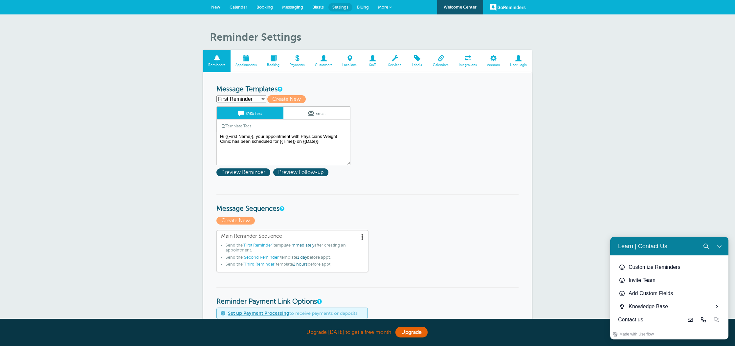
drag, startPoint x: 718, startPoint y: 247, endPoint x: 1314, endPoint y: 472, distance: 636.5
click at [718, 247] on icon "Close Learn | Contact Us" at bounding box center [719, 246] width 5 height 5
